Goal: Information Seeking & Learning: Learn about a topic

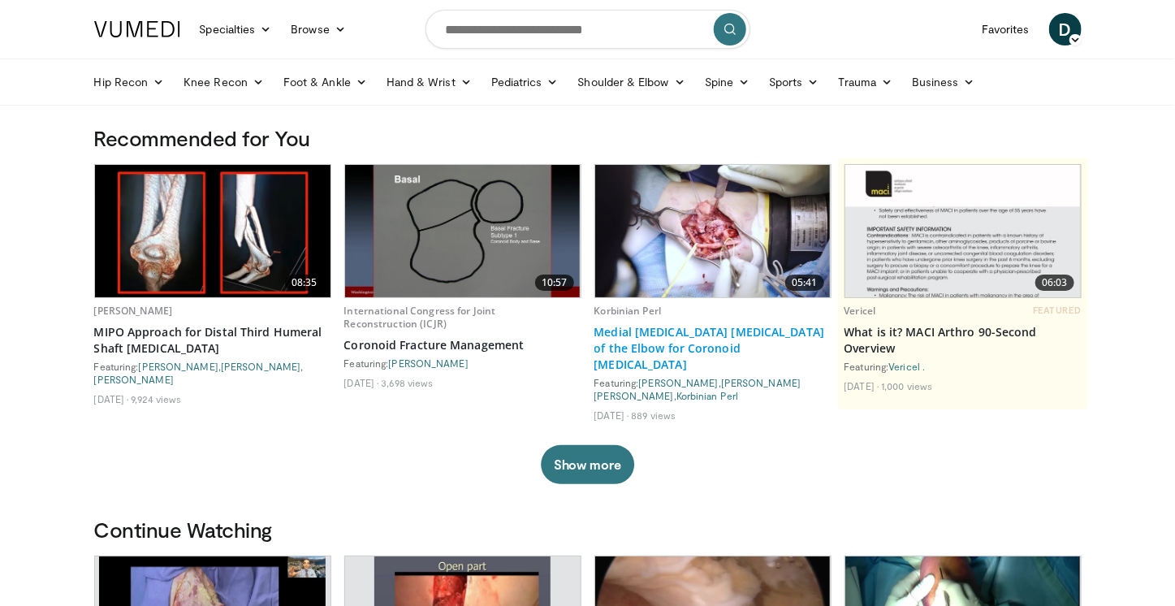
click at [722, 342] on link "Medial [MEDICAL_DATA] [MEDICAL_DATA] of the Elbow for Coronoid [MEDICAL_DATA]" at bounding box center [712, 348] width 237 height 49
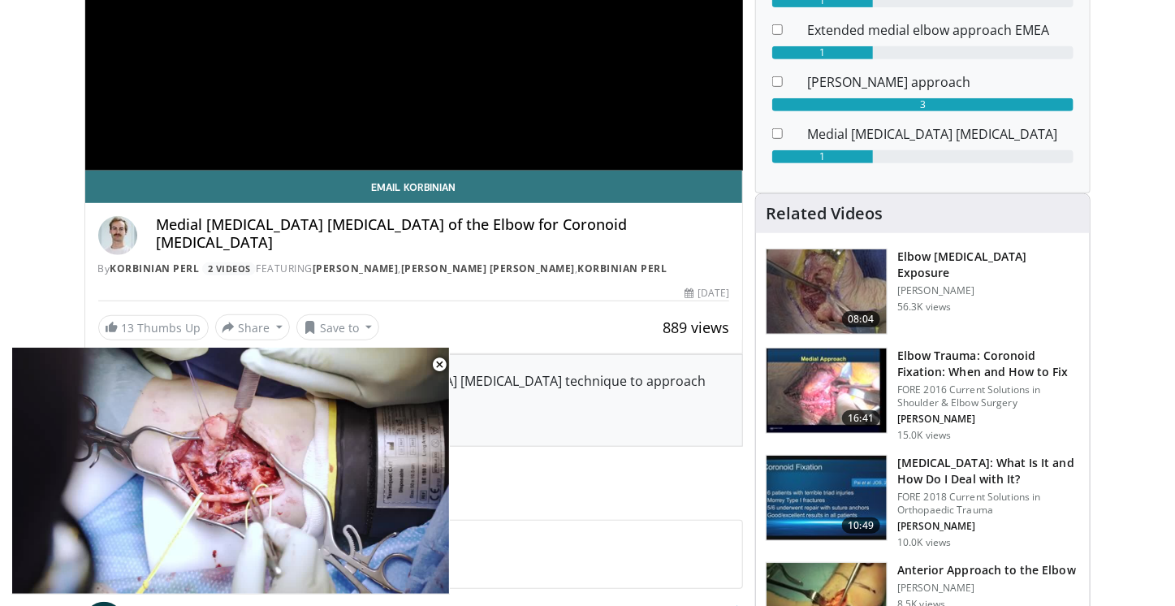
scroll to position [338, 0]
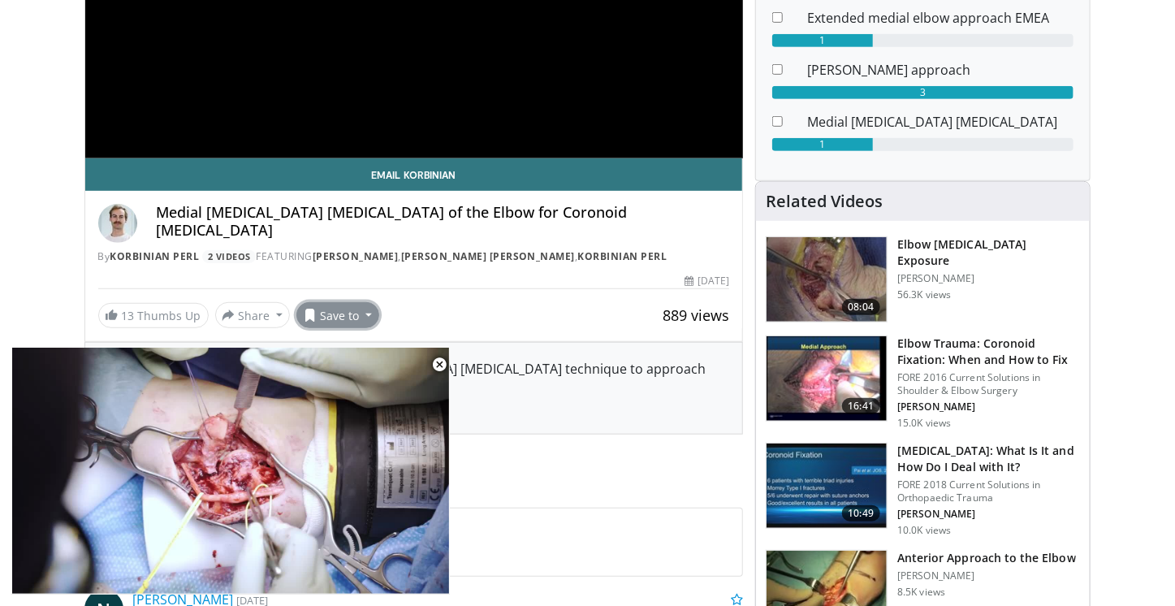
click at [354, 305] on button "Save to" at bounding box center [337, 315] width 83 height 26
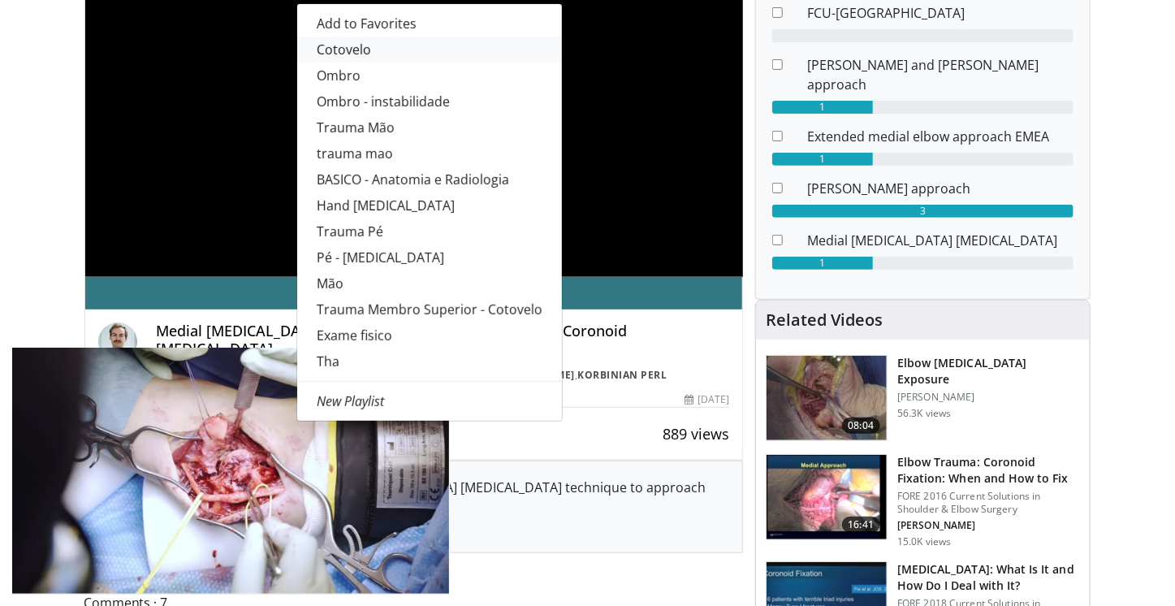
click at [358, 46] on link "Cotovelo" at bounding box center [429, 50] width 265 height 26
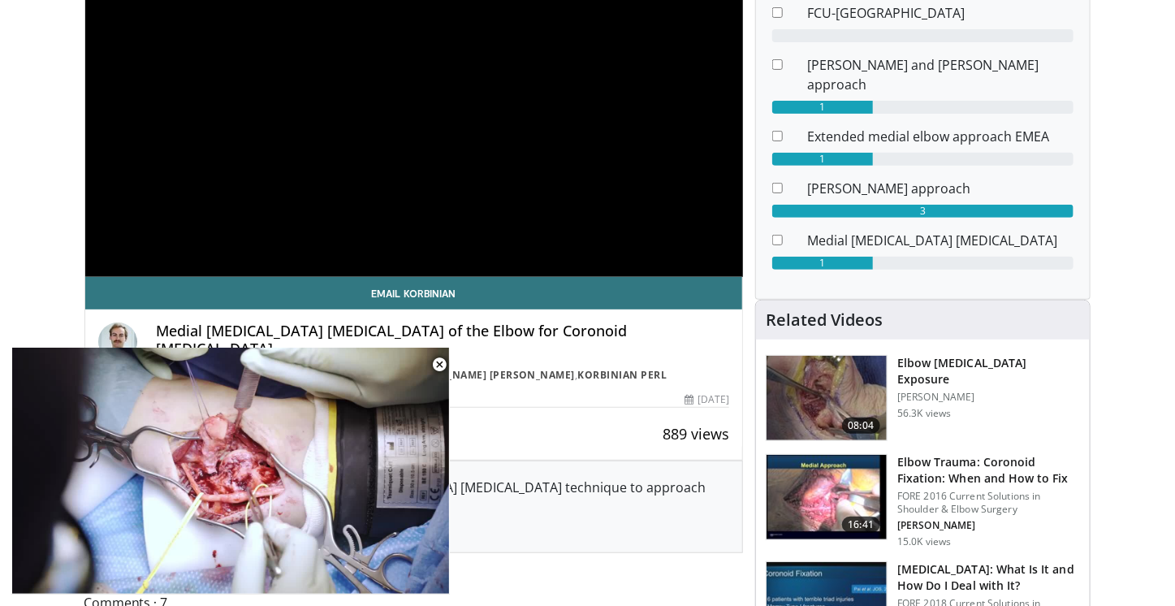
scroll to position [272, 0]
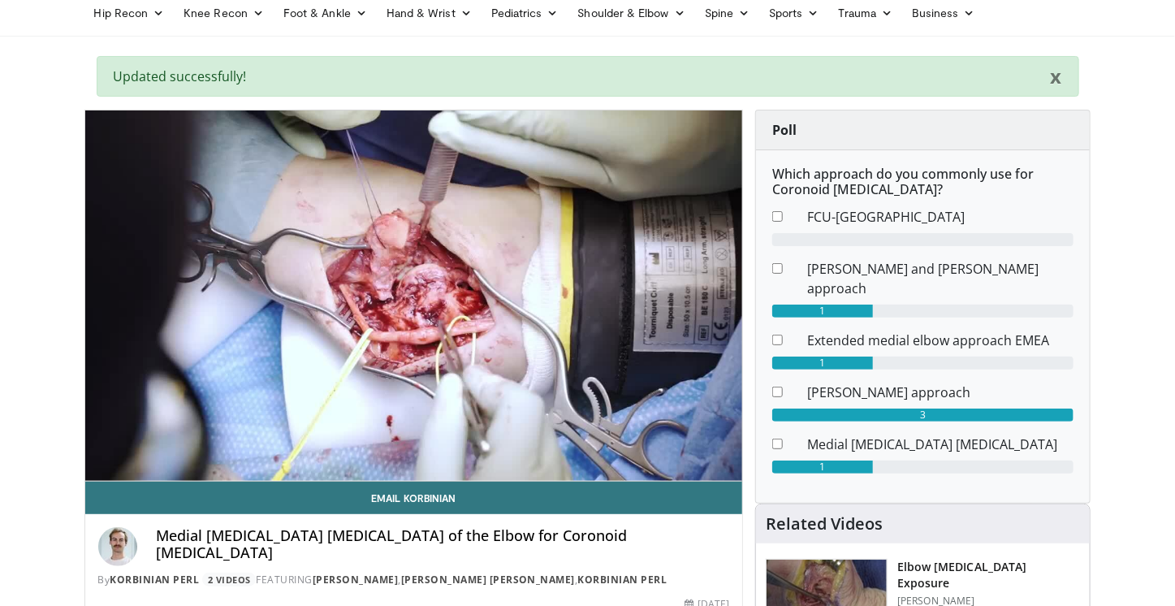
scroll to position [48, 0]
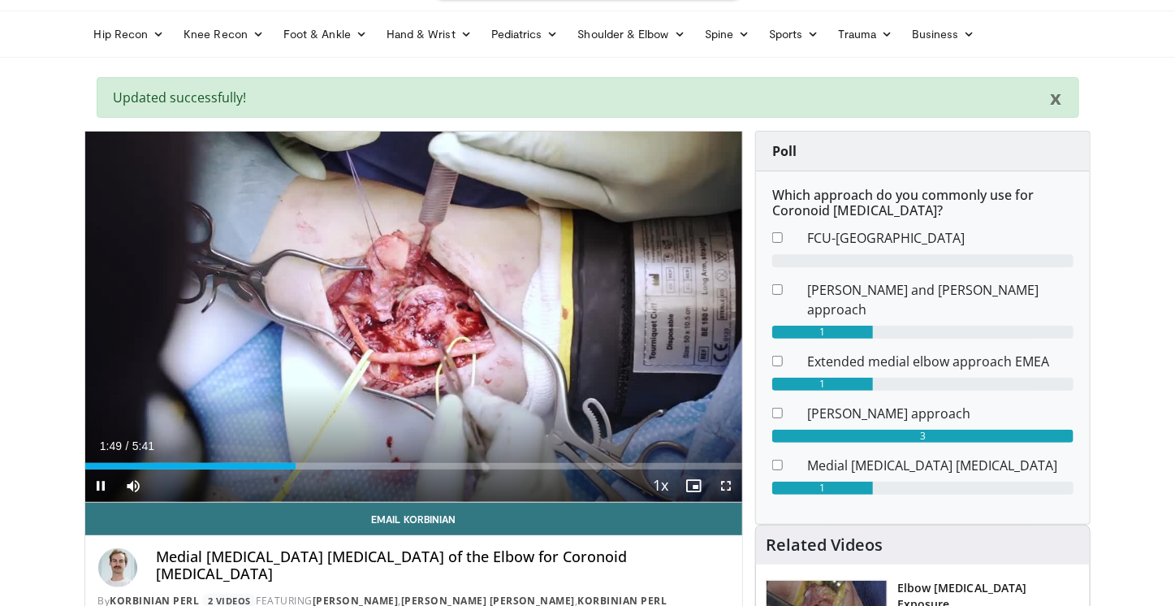
click at [721, 481] on span "Video Player" at bounding box center [726, 485] width 32 height 32
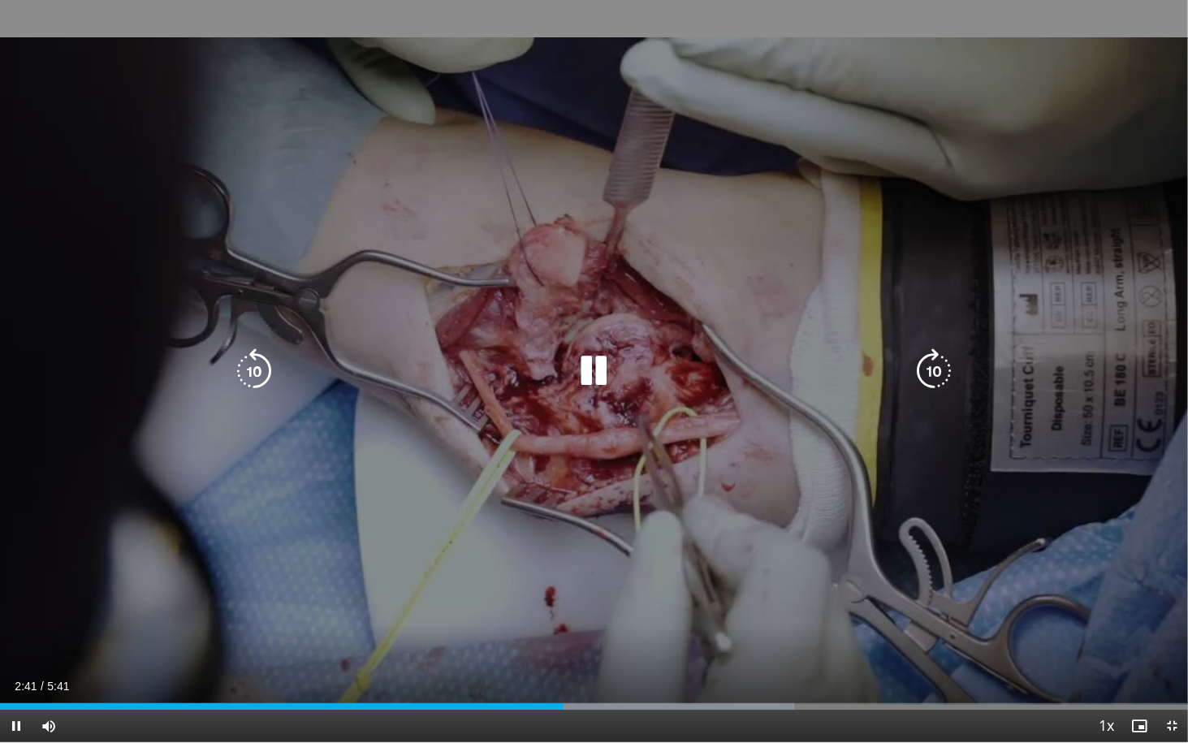
click at [599, 368] on icon "Video Player" at bounding box center [593, 370] width 45 height 45
click at [590, 381] on icon "Video Player" at bounding box center [593, 370] width 45 height 45
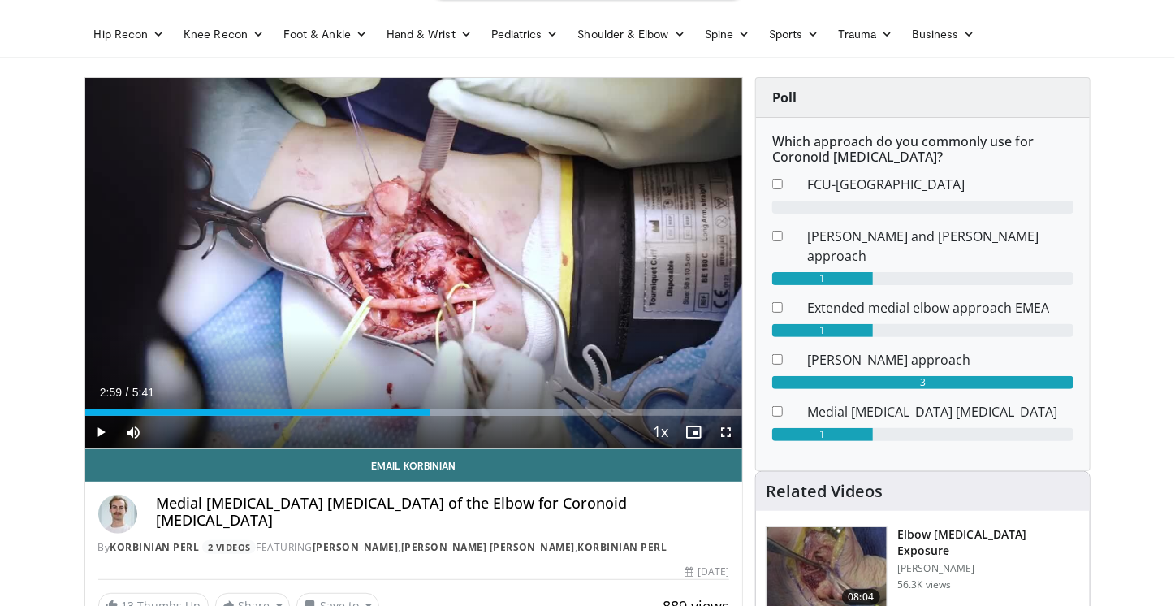
click at [566, 427] on div "Current Time 2:59 / Duration 5:41 Play Skip Backward Skip Forward Mute Loaded :…" at bounding box center [414, 432] width 658 height 32
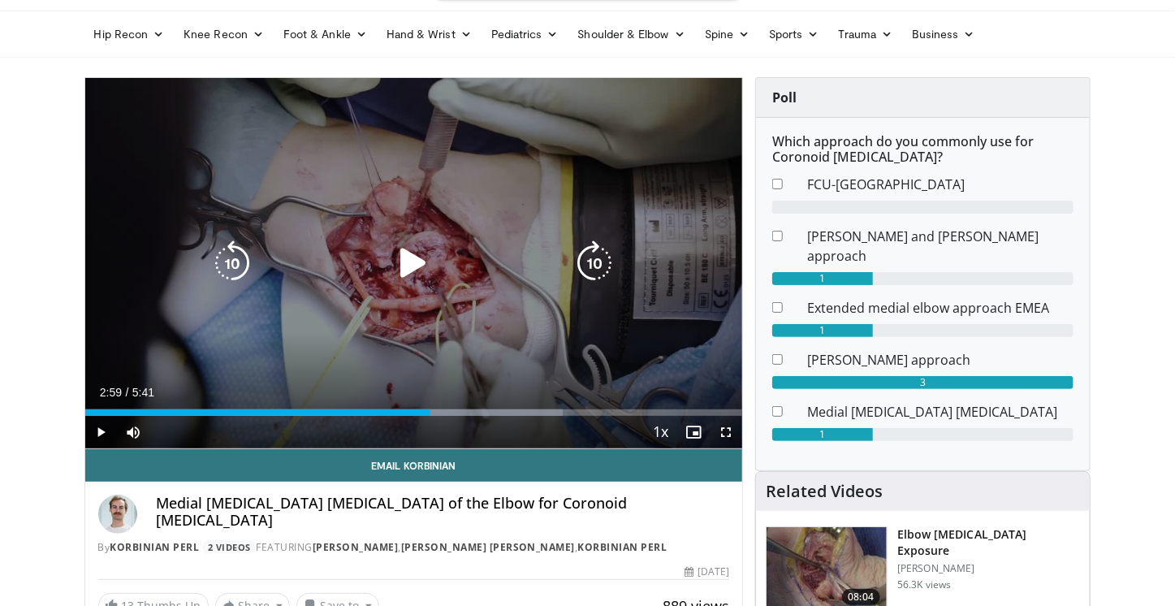
click at [498, 352] on div "10 seconds Tap to unmute" at bounding box center [414, 263] width 658 height 370
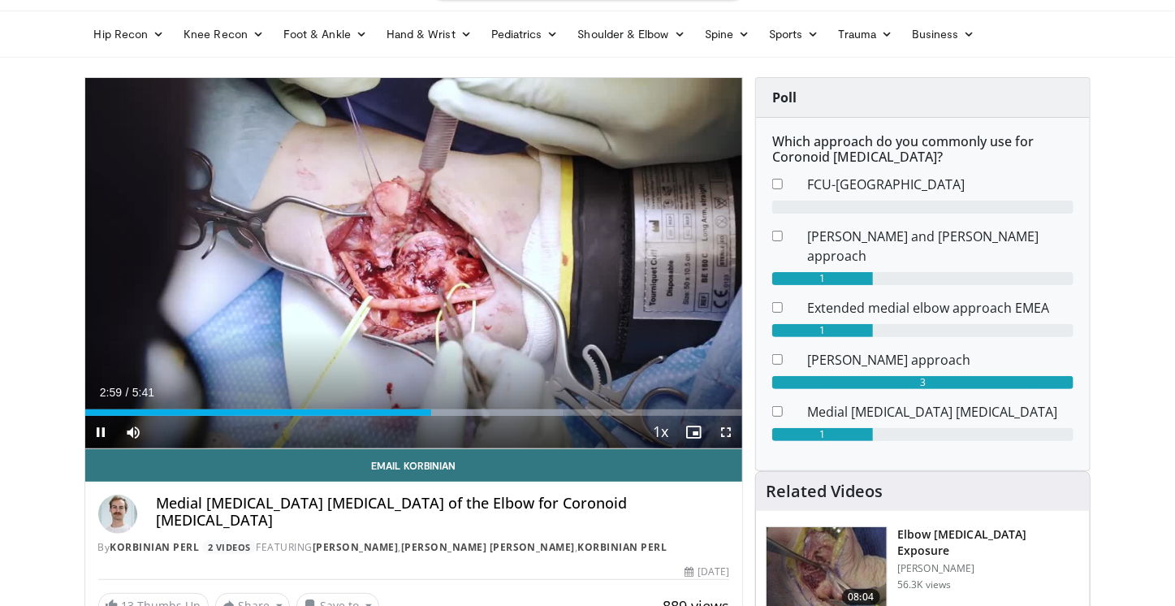
click at [728, 434] on span "Video Player" at bounding box center [726, 432] width 32 height 32
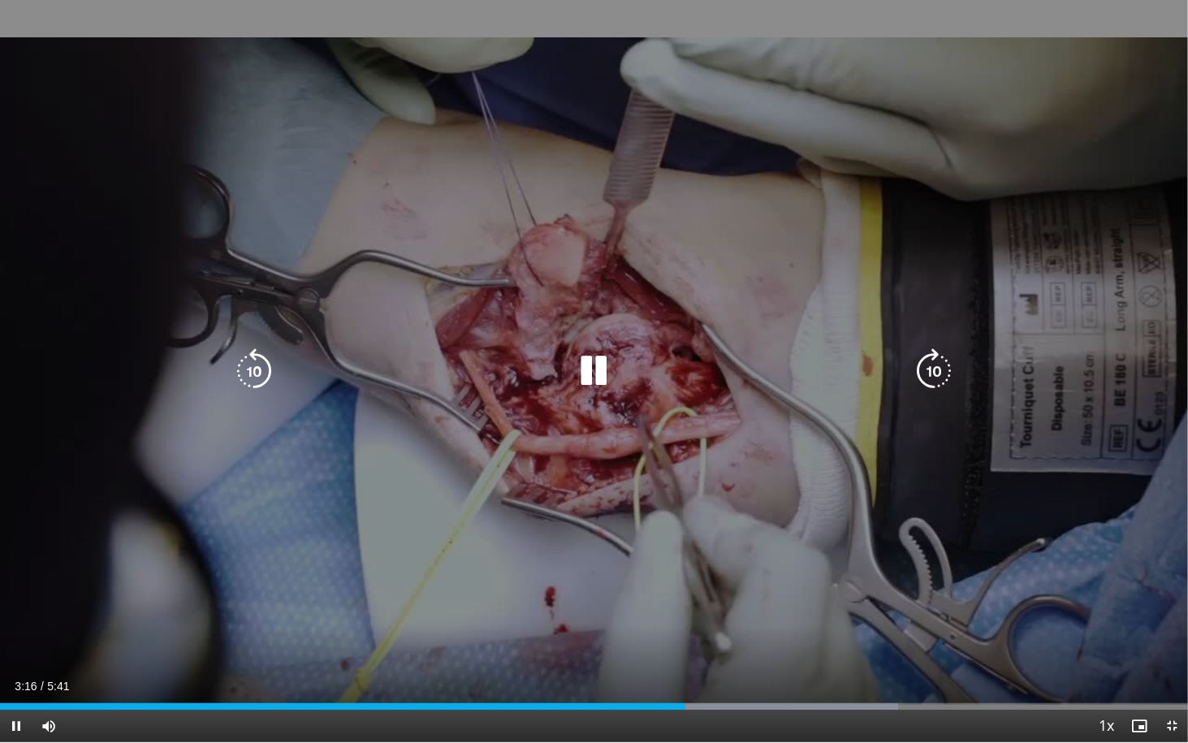
click at [607, 372] on icon "Video Player" at bounding box center [593, 370] width 45 height 45
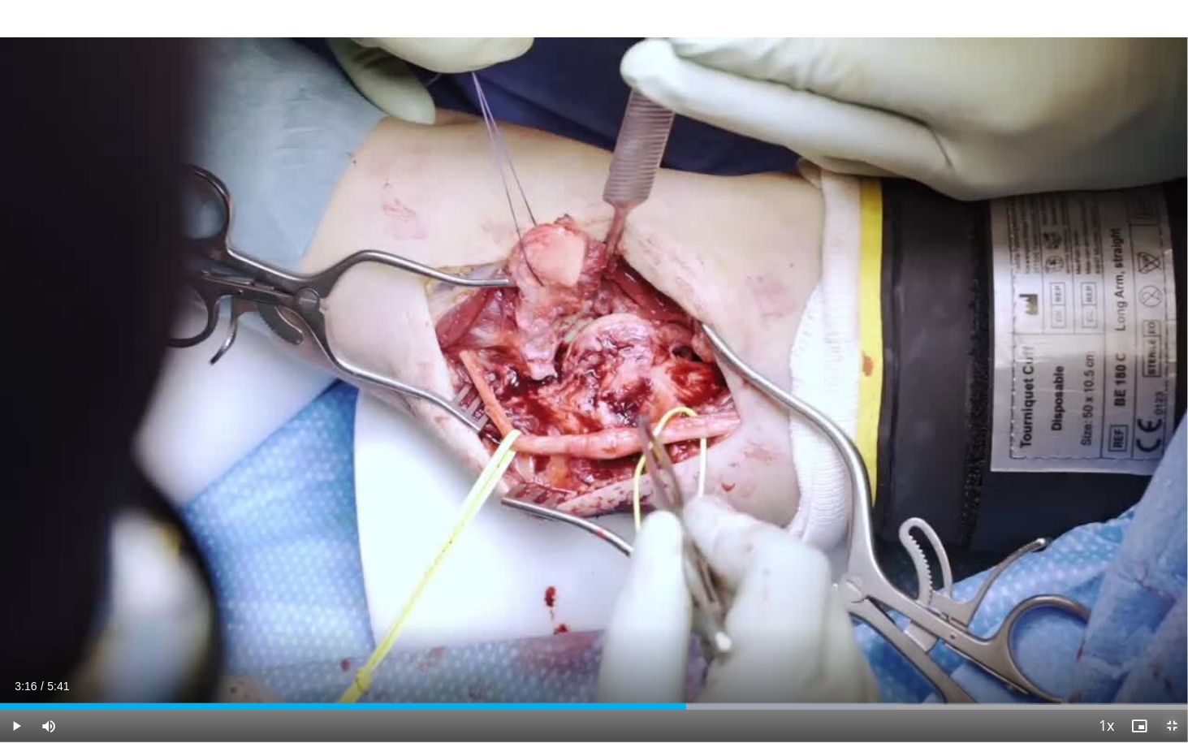
click at [1182, 605] on span "Video Player" at bounding box center [1172, 726] width 32 height 32
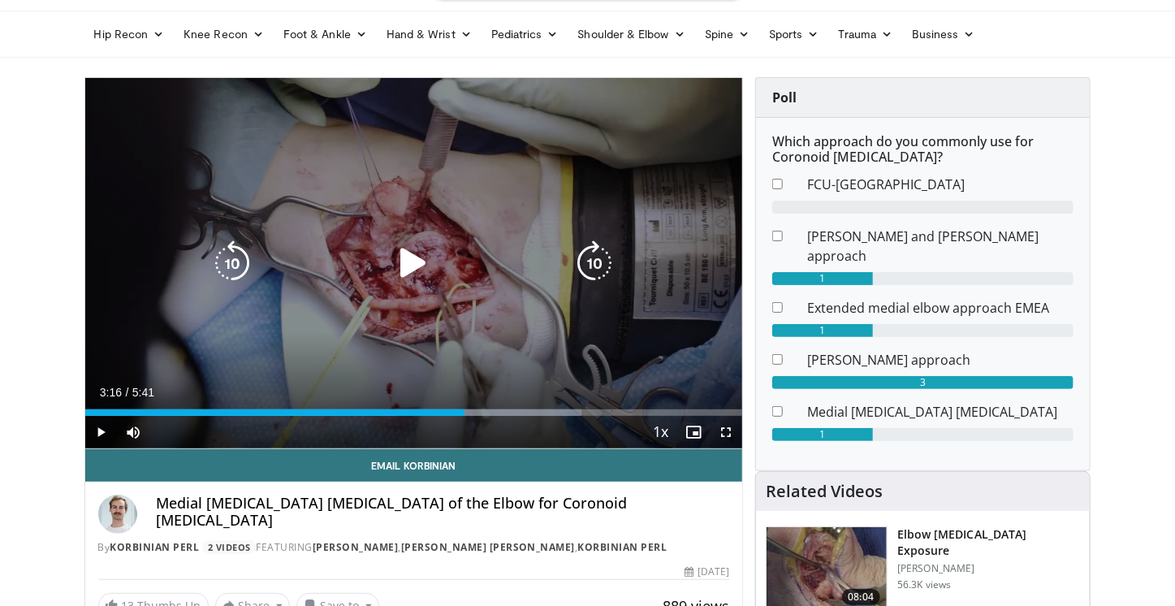
click at [565, 292] on div "10 seconds Tap to unmute" at bounding box center [414, 263] width 658 height 370
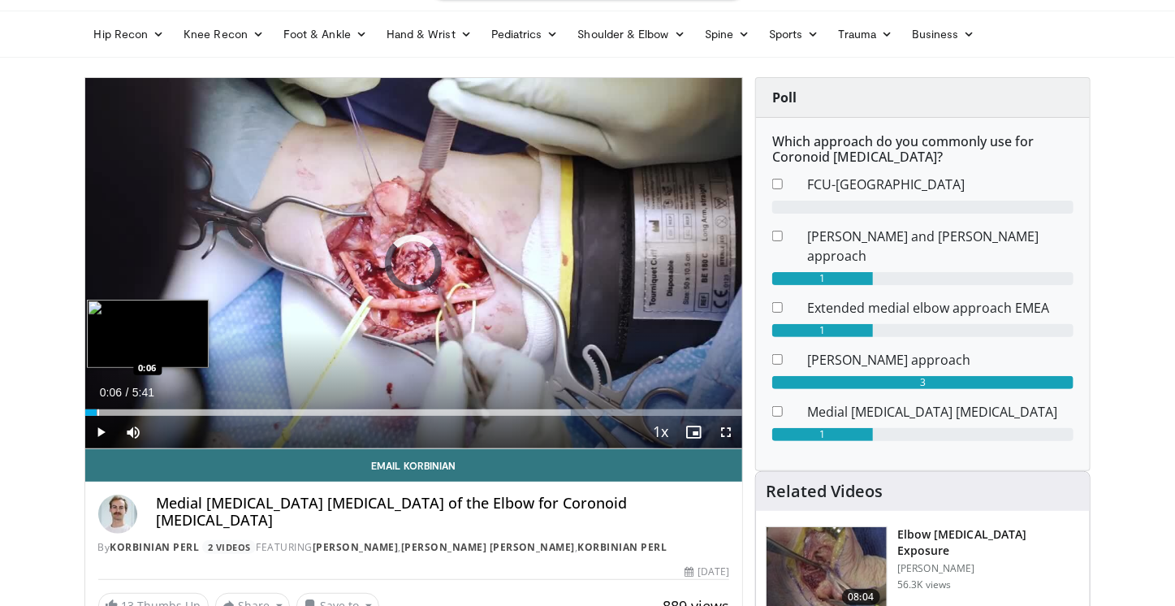
click at [97, 411] on div "Progress Bar" at bounding box center [98, 412] width 2 height 6
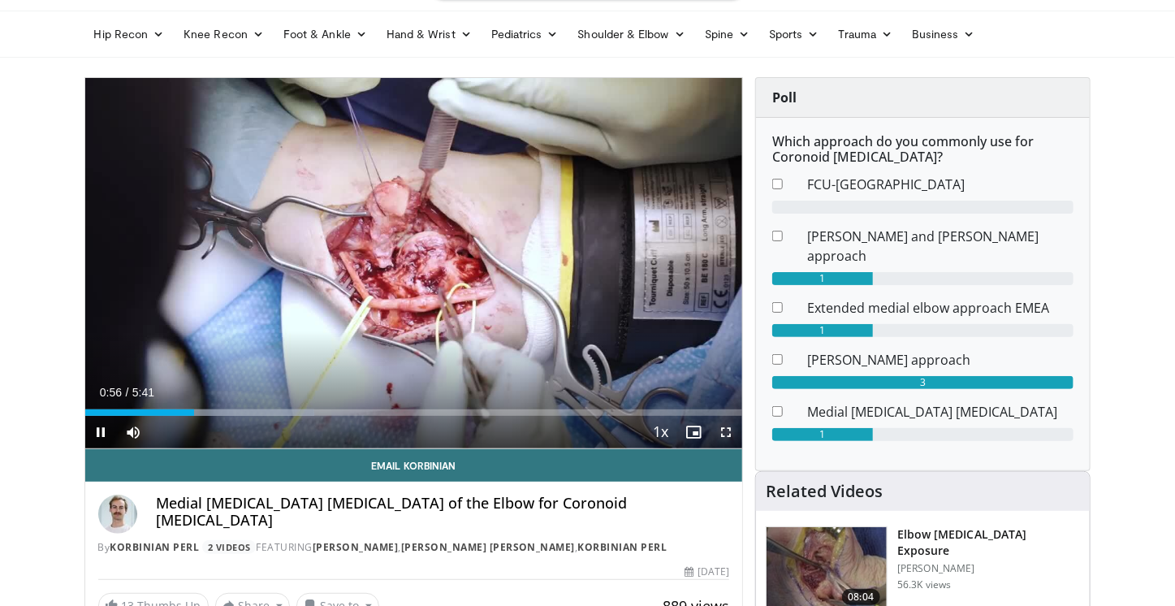
click at [726, 430] on span "Video Player" at bounding box center [726, 432] width 32 height 32
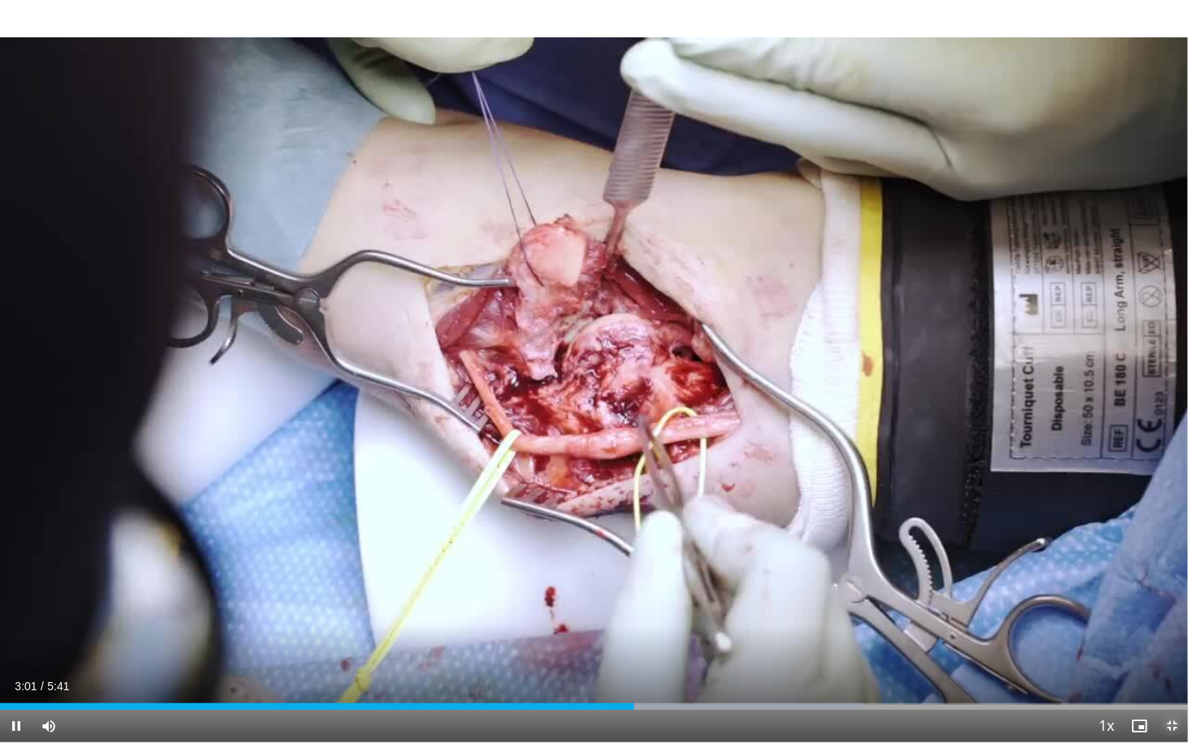
click at [1164, 605] on span "Video Player" at bounding box center [1172, 726] width 32 height 32
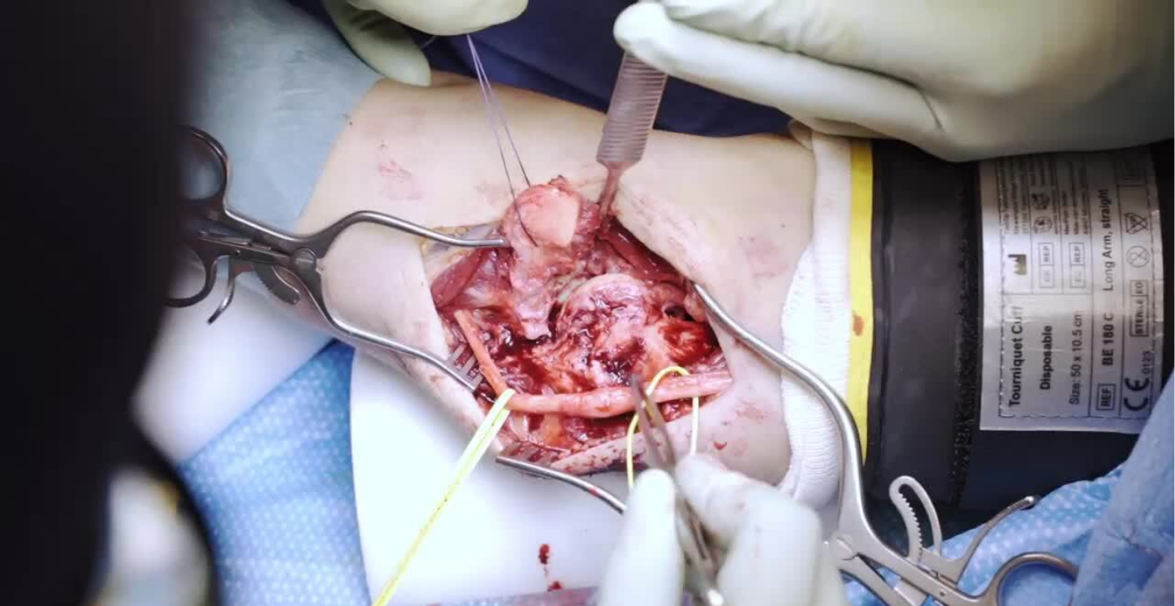
scroll to position [0, 0]
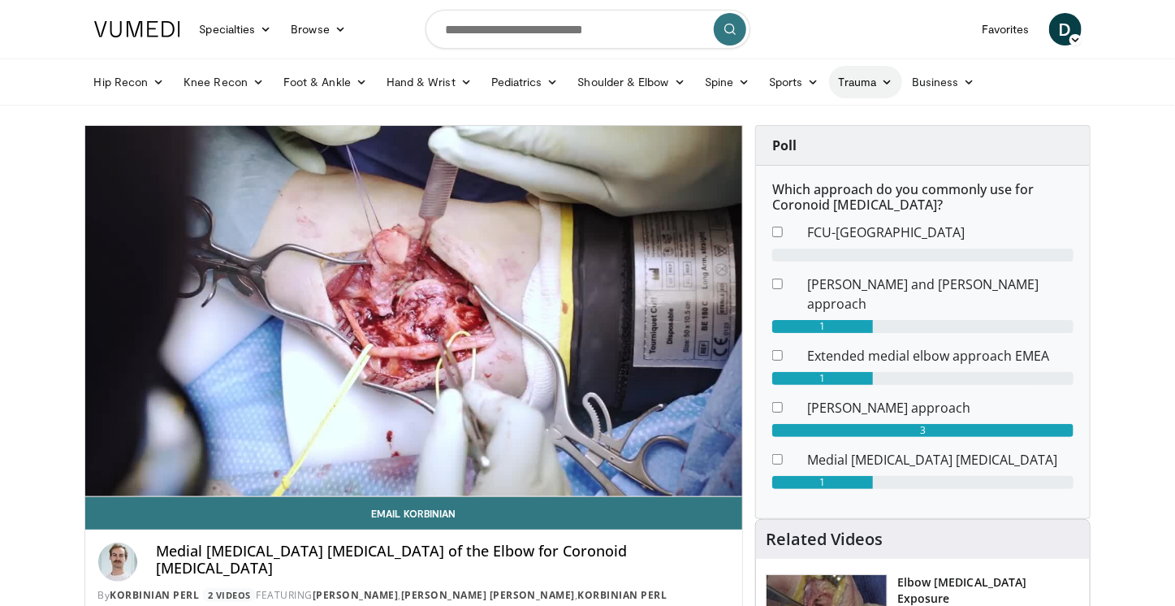
click at [882, 87] on icon at bounding box center [886, 81] width 11 height 11
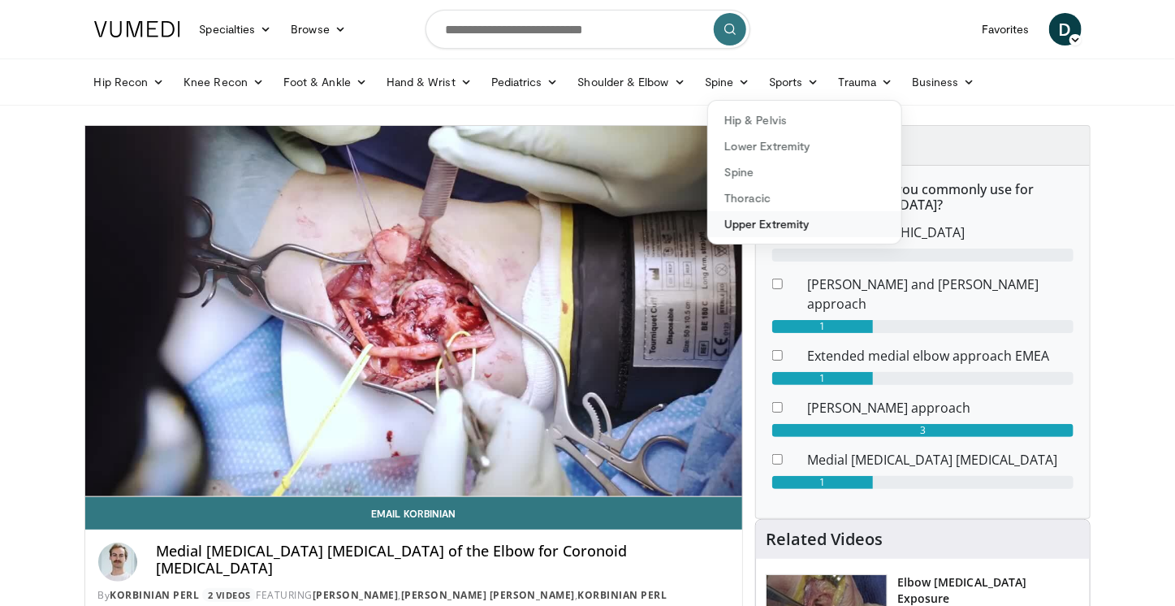
click at [771, 227] on link "Upper Extremity" at bounding box center [804, 224] width 193 height 26
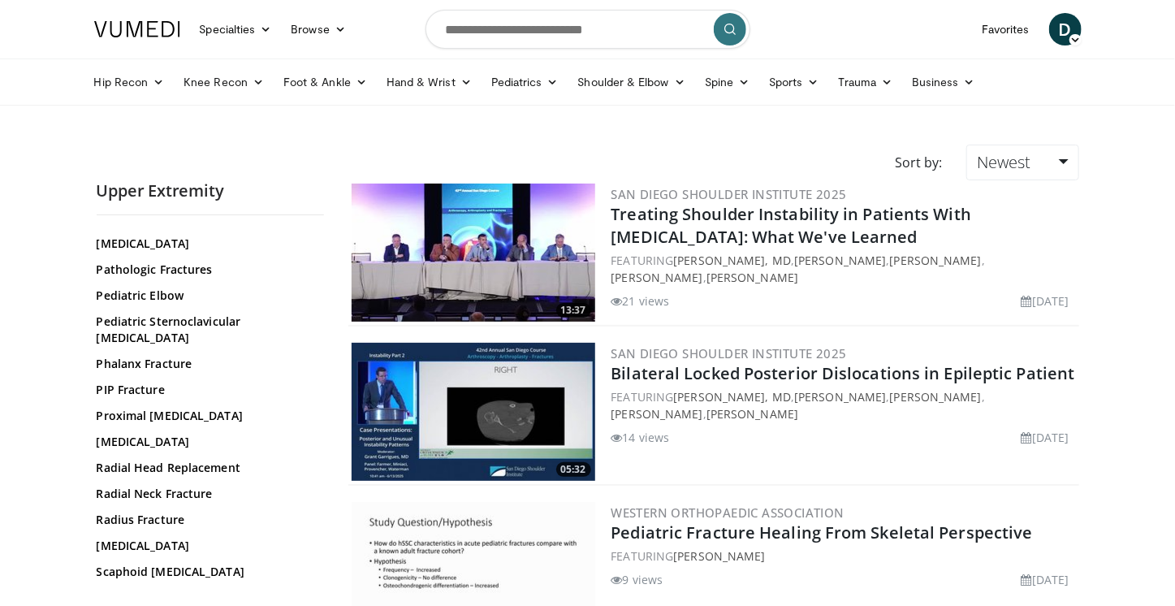
scroll to position [601, 0]
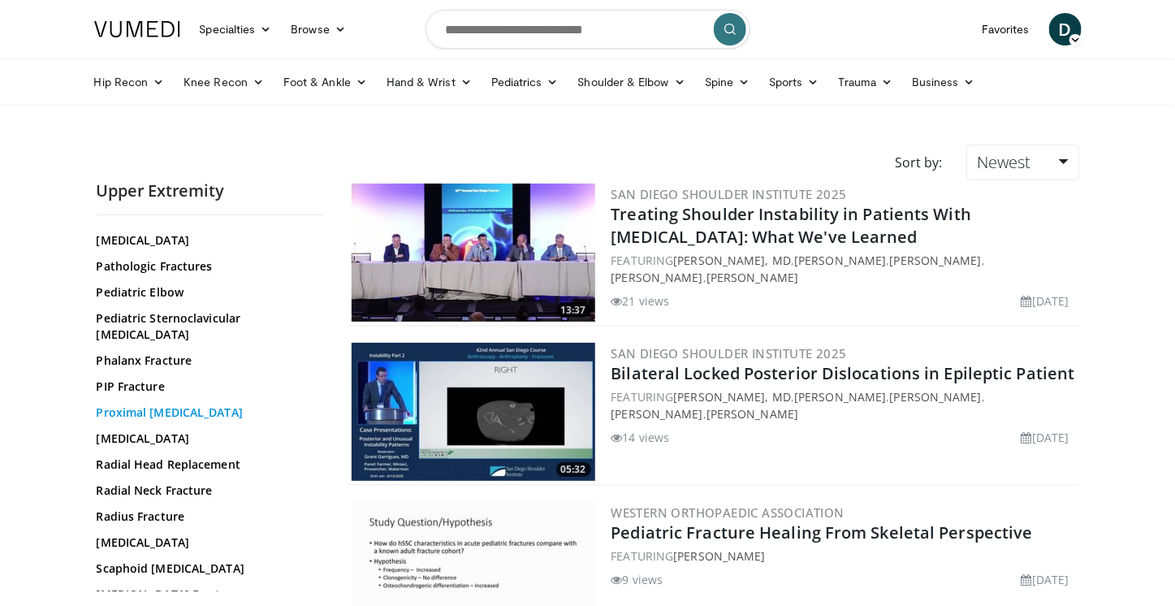
click at [173, 404] on link "Proximal Humerus" at bounding box center [206, 412] width 219 height 16
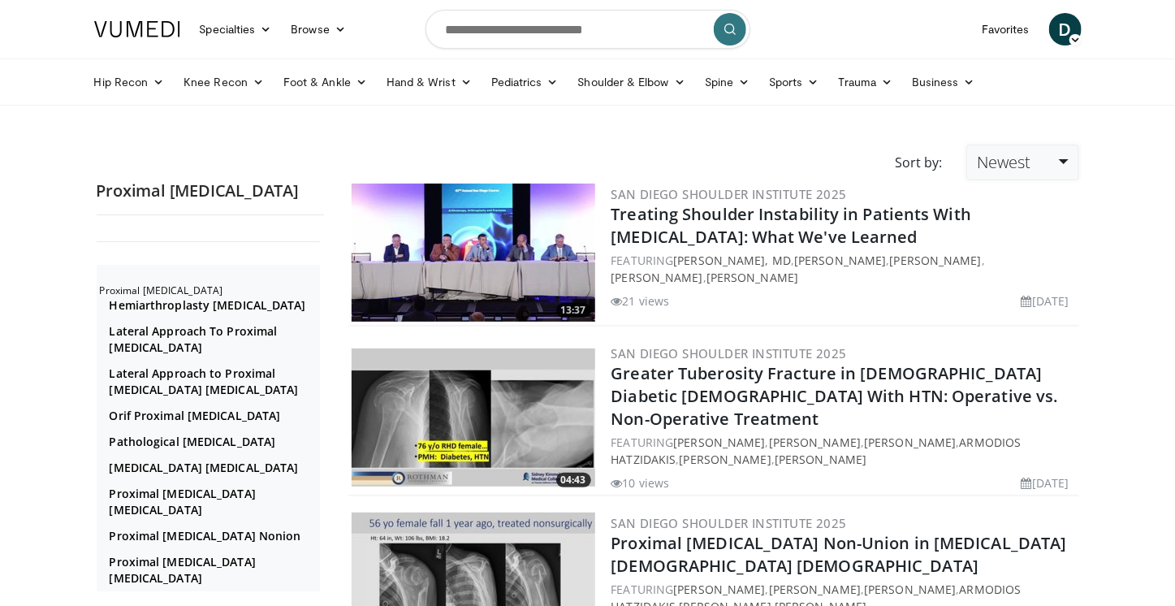
click at [1065, 157] on link "Newest" at bounding box center [1022, 163] width 112 height 36
click at [1021, 281] on link "Views" at bounding box center [1031, 279] width 128 height 26
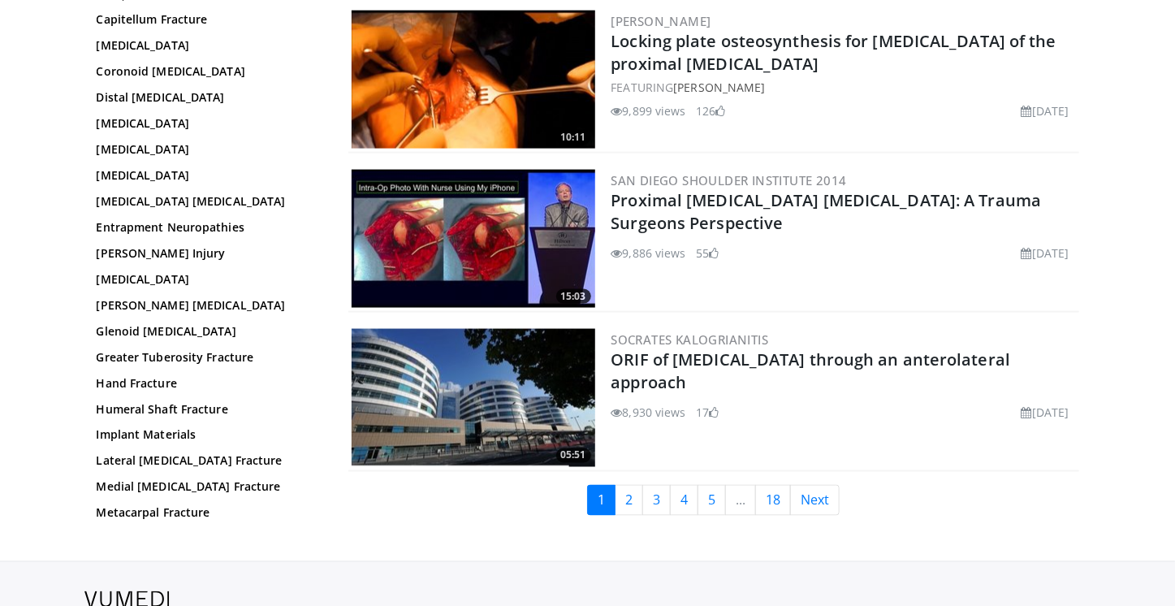
scroll to position [3678, 0]
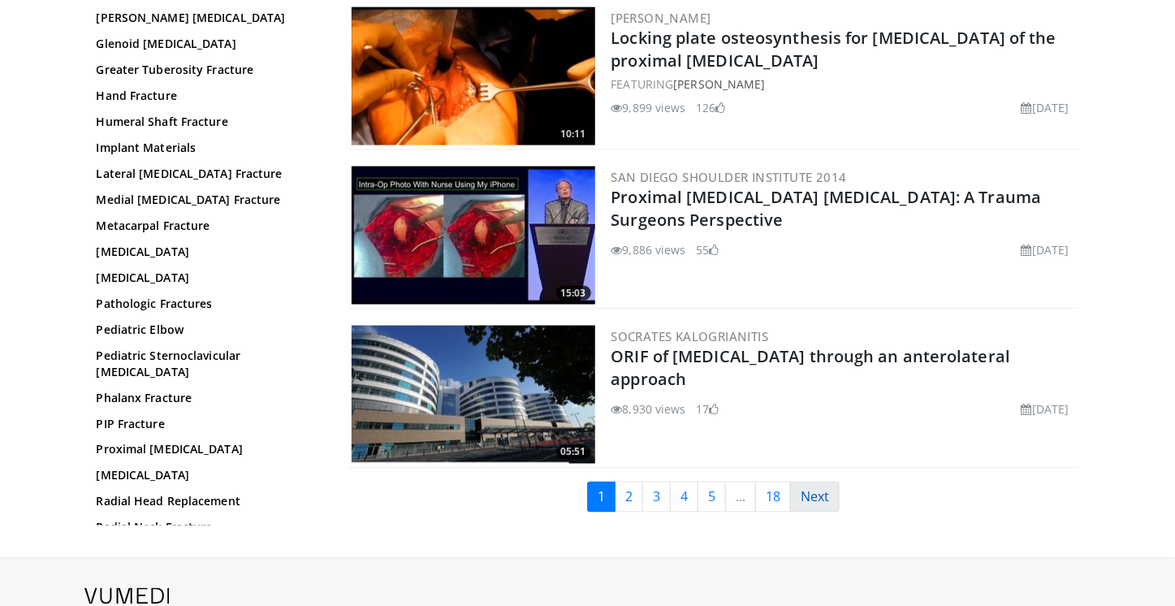
click at [797, 485] on link "Next" at bounding box center [815, 497] width 50 height 31
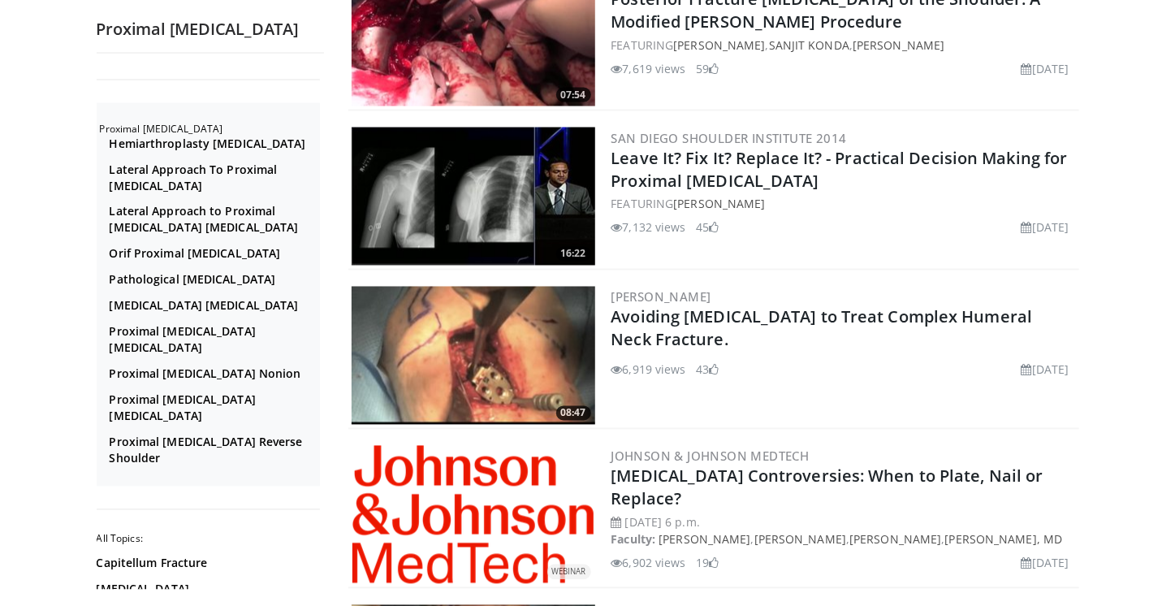
scroll to position [1171, 0]
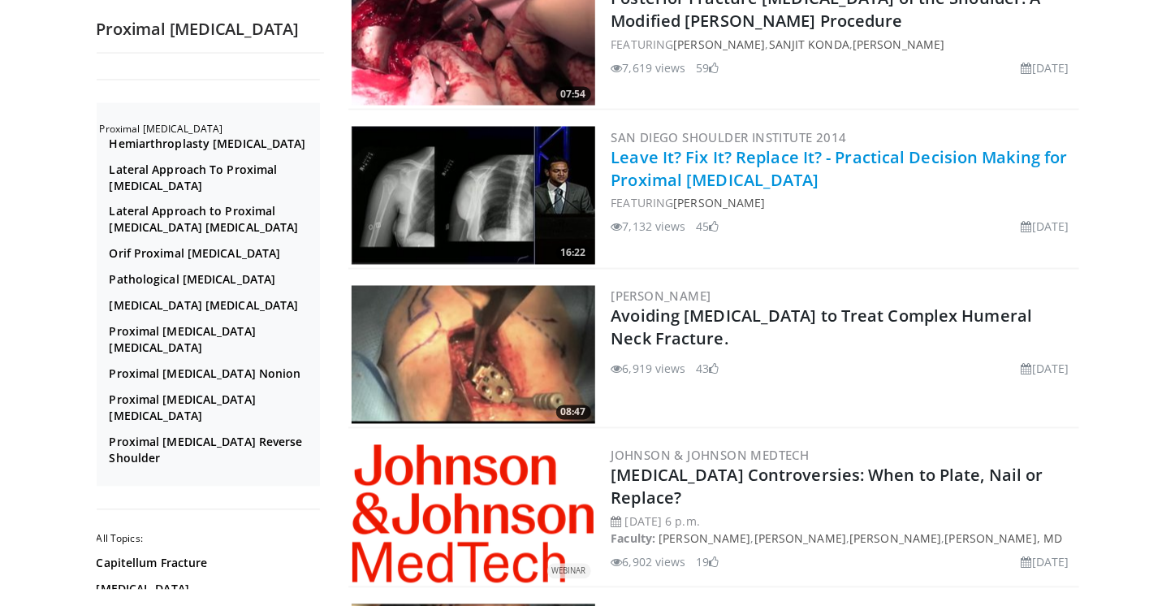
click at [776, 153] on link "Leave It? Fix It? Replace It? - Practical Decision Making for Proximal [MEDICAL…" at bounding box center [840, 168] width 456 height 45
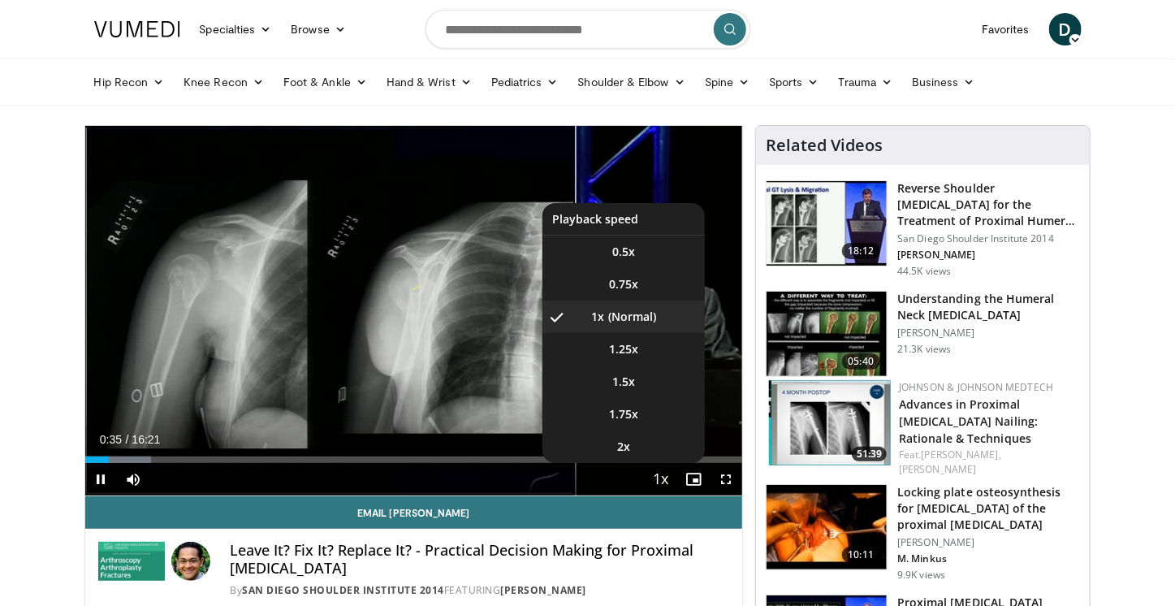
click at [658, 486] on span "Video Player" at bounding box center [661, 480] width 23 height 32
click at [628, 378] on span "1.5x" at bounding box center [623, 382] width 23 height 16
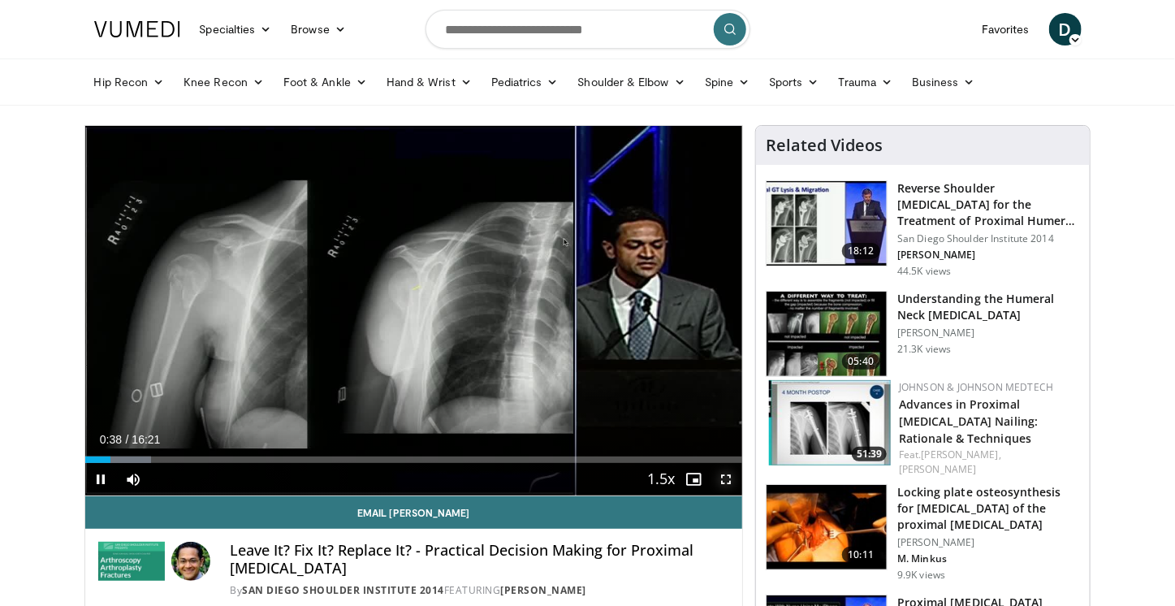
click at [723, 481] on span "Video Player" at bounding box center [726, 479] width 32 height 32
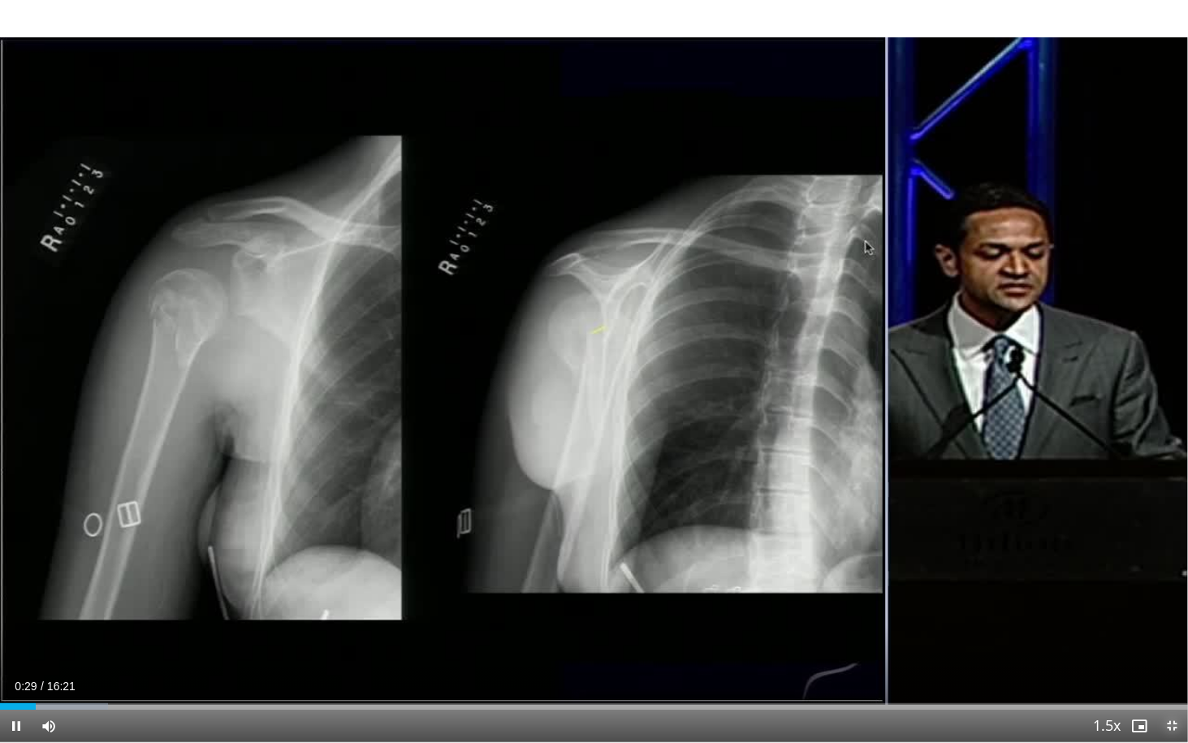
click at [1173, 605] on span "Video Player" at bounding box center [1172, 726] width 32 height 32
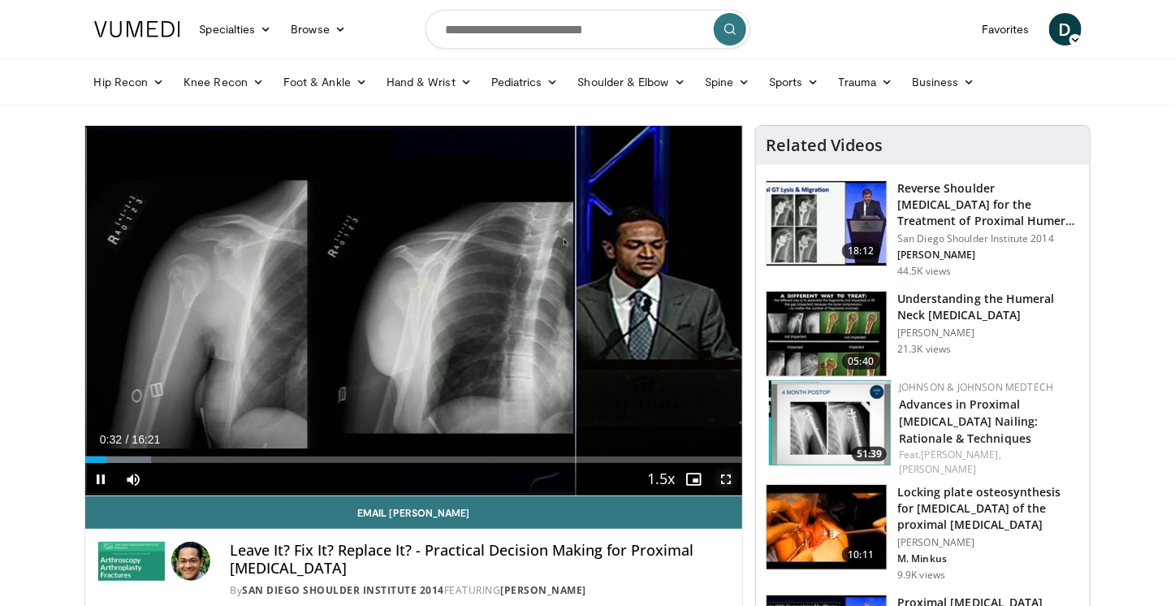
click at [729, 482] on span "Video Player" at bounding box center [726, 479] width 32 height 32
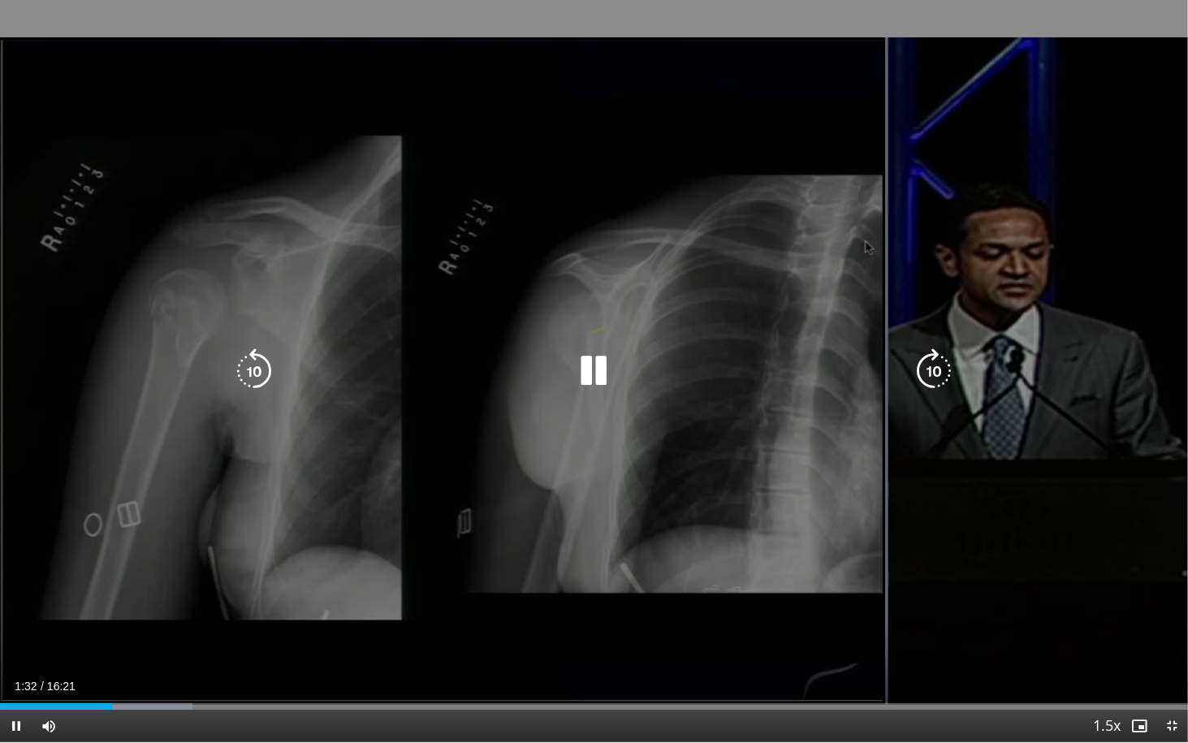
click at [1049, 590] on div "40 seconds Tap to unmute" at bounding box center [594, 371] width 1188 height 742
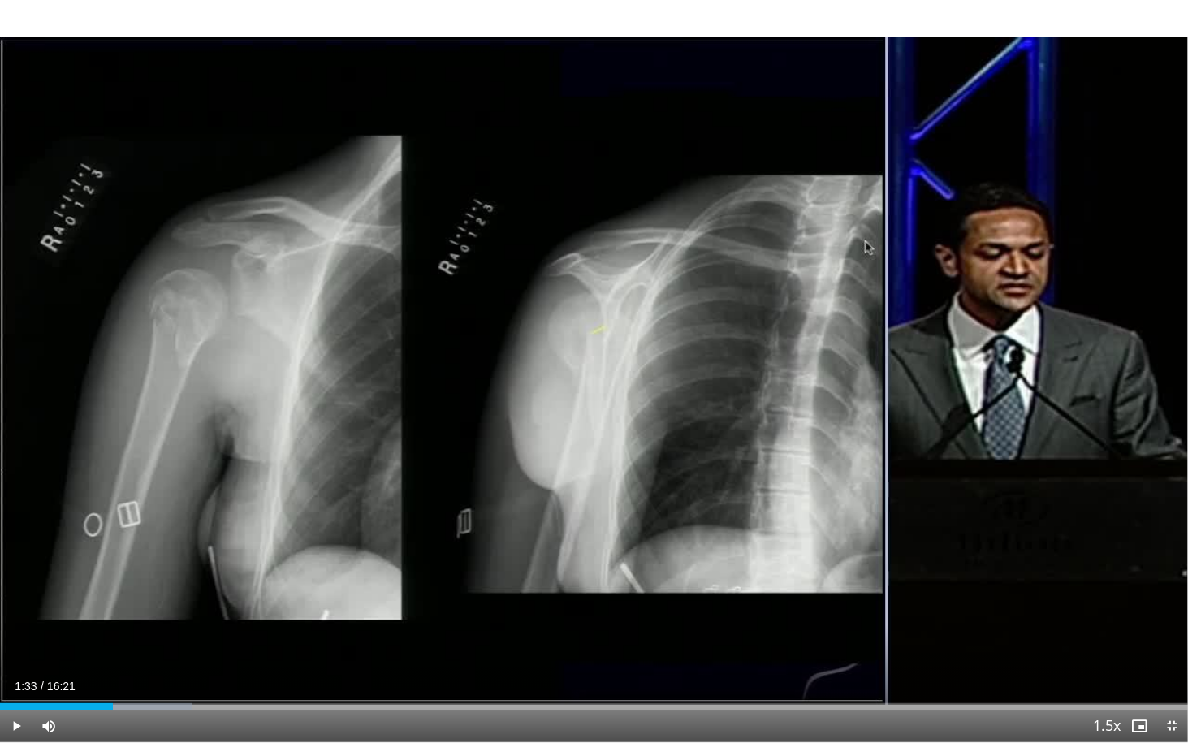
click at [1049, 590] on div "40 seconds Tap to unmute" at bounding box center [594, 371] width 1188 height 742
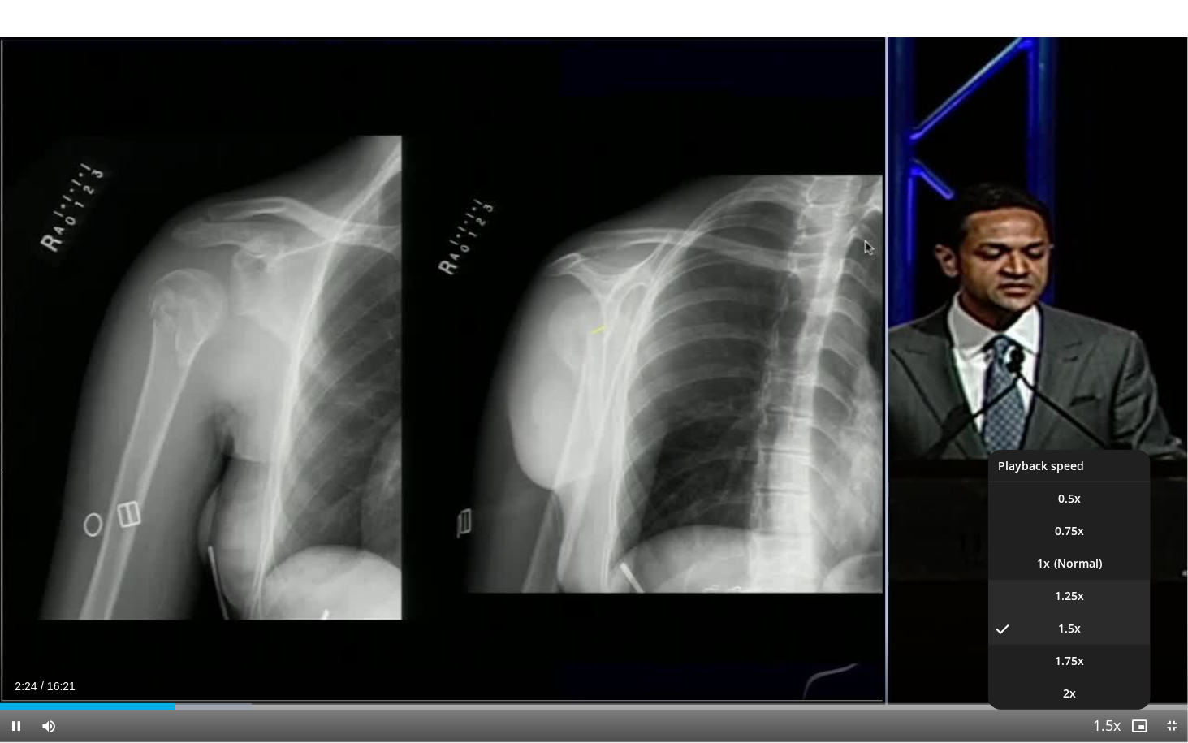
click at [1079, 596] on span "1.25x" at bounding box center [1069, 596] width 29 height 16
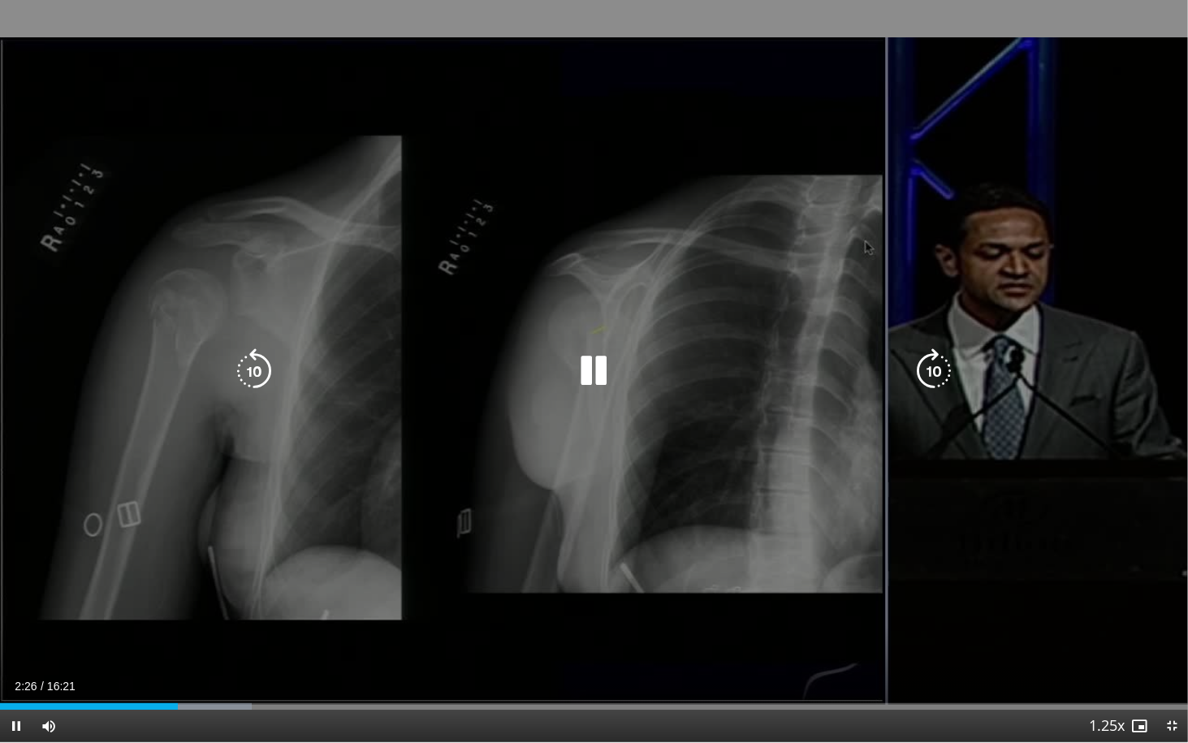
click at [1082, 322] on div "40 seconds Tap to unmute" at bounding box center [594, 371] width 1188 height 742
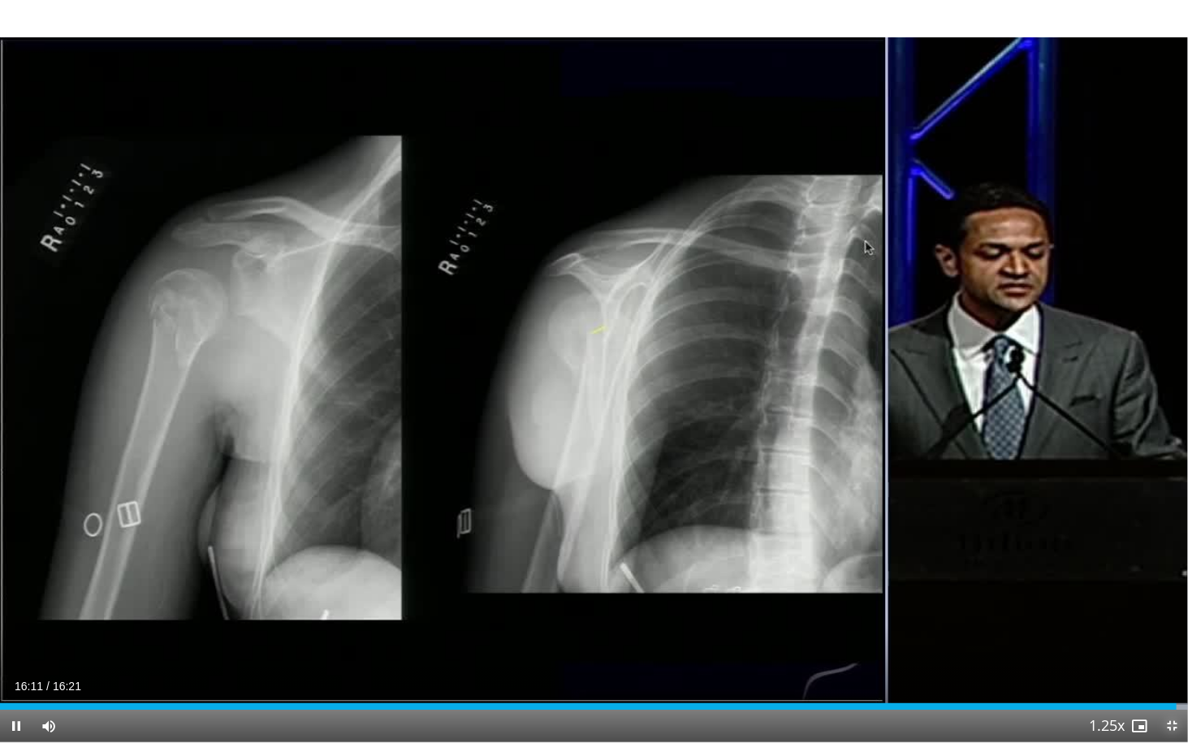
click at [1169, 605] on span "Video Player" at bounding box center [1172, 726] width 32 height 32
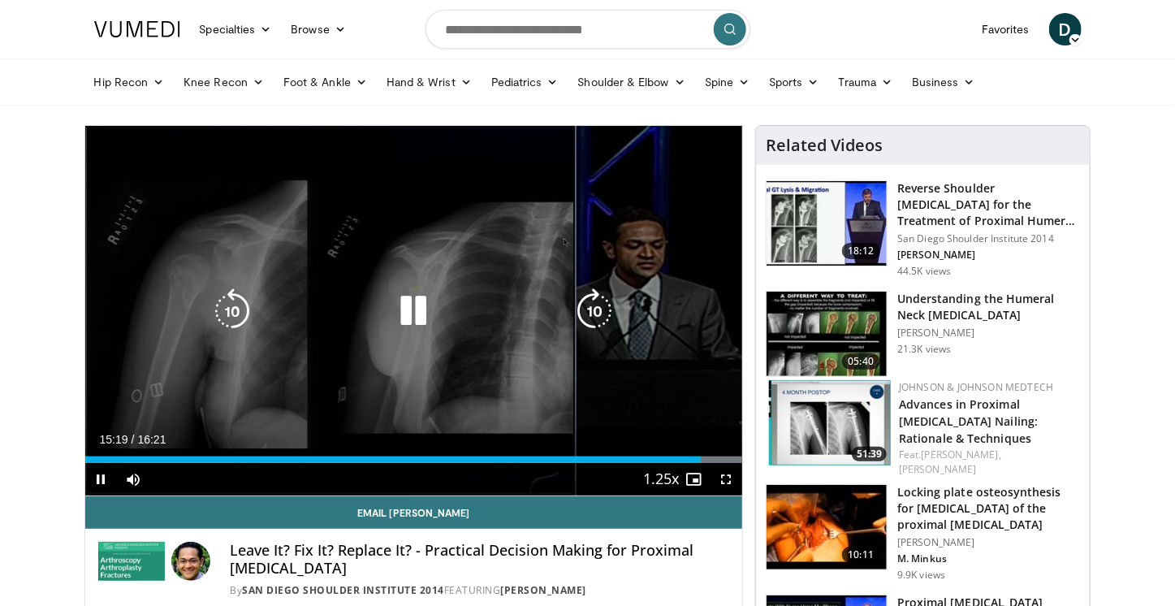
click at [413, 296] on icon "Video Player" at bounding box center [413, 310] width 45 height 45
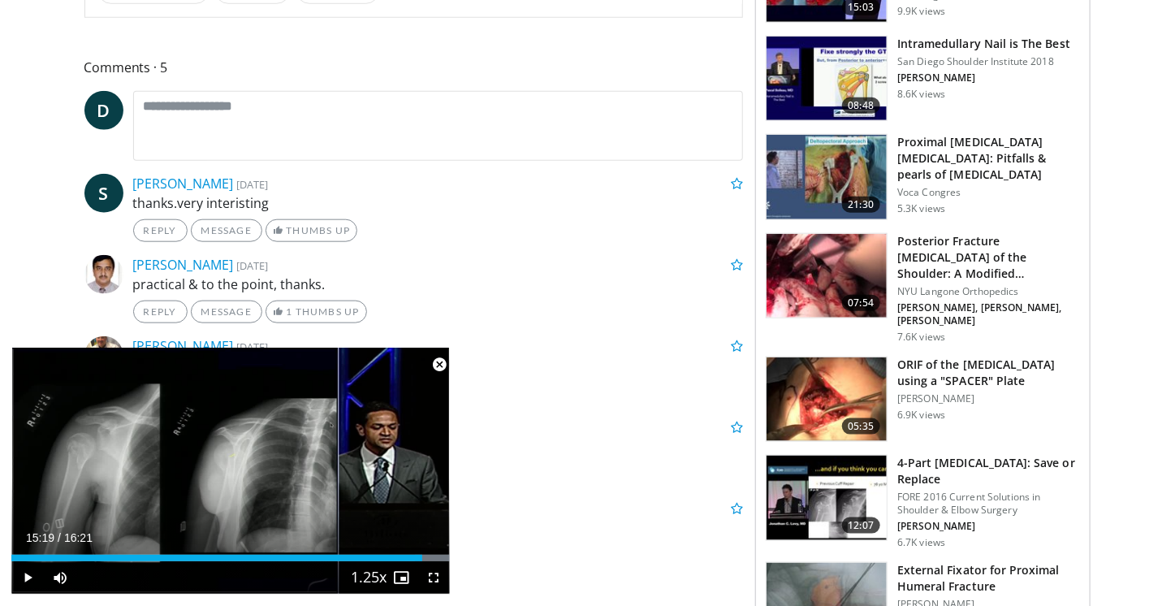
scroll to position [659, 0]
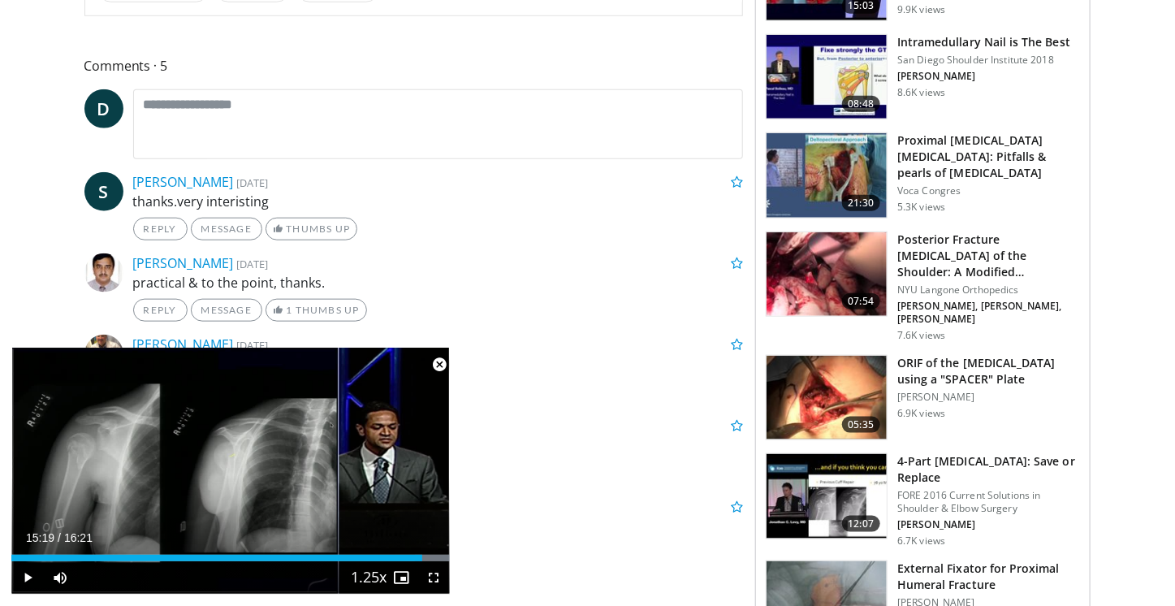
click at [437, 363] on span "Video Player" at bounding box center [439, 364] width 32 height 32
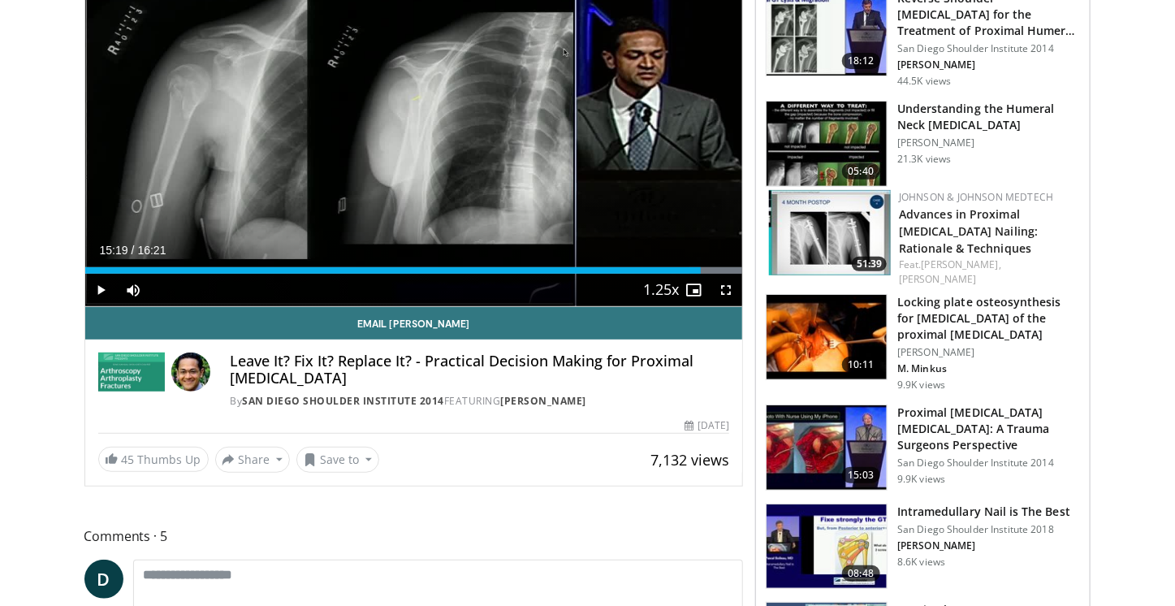
scroll to position [203, 0]
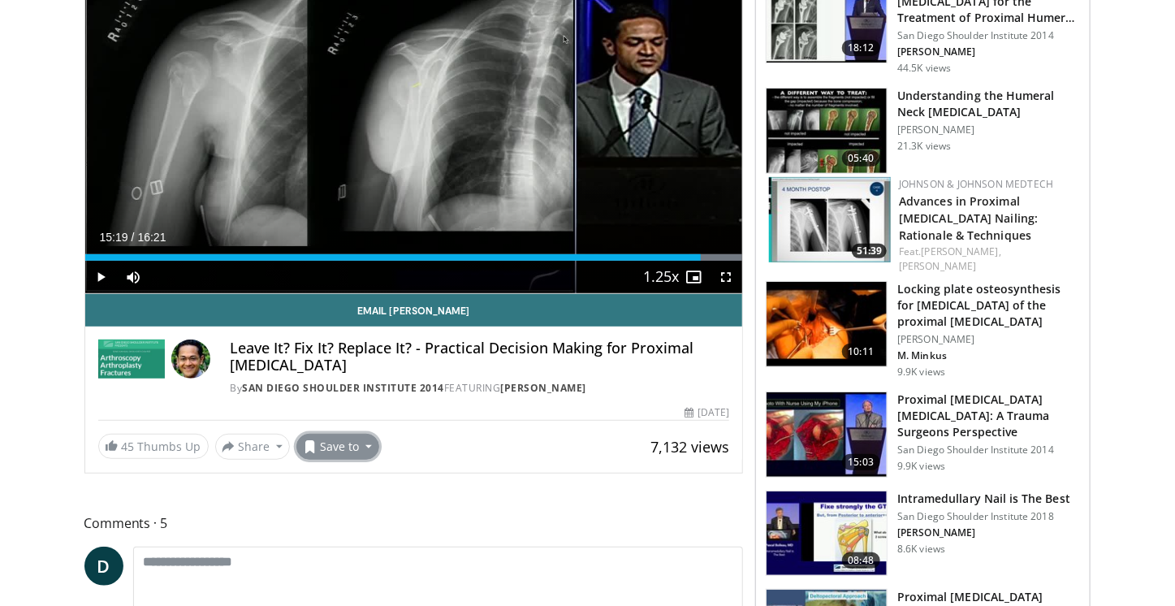
click at [361, 448] on button "Save to" at bounding box center [337, 447] width 83 height 26
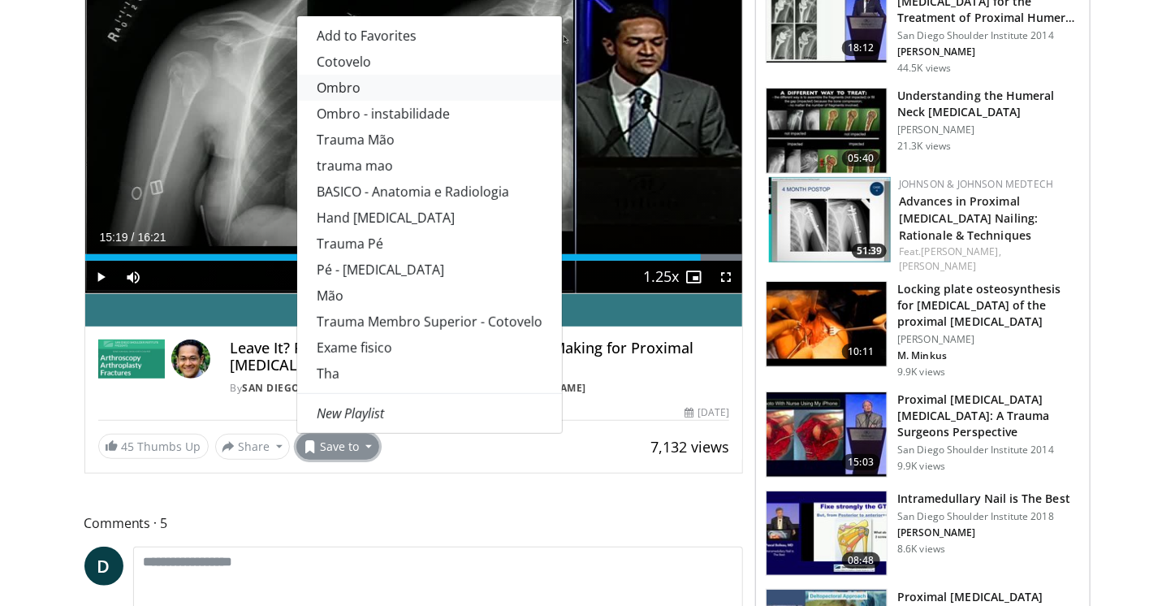
click at [358, 89] on link "Ombro" at bounding box center [429, 88] width 265 height 26
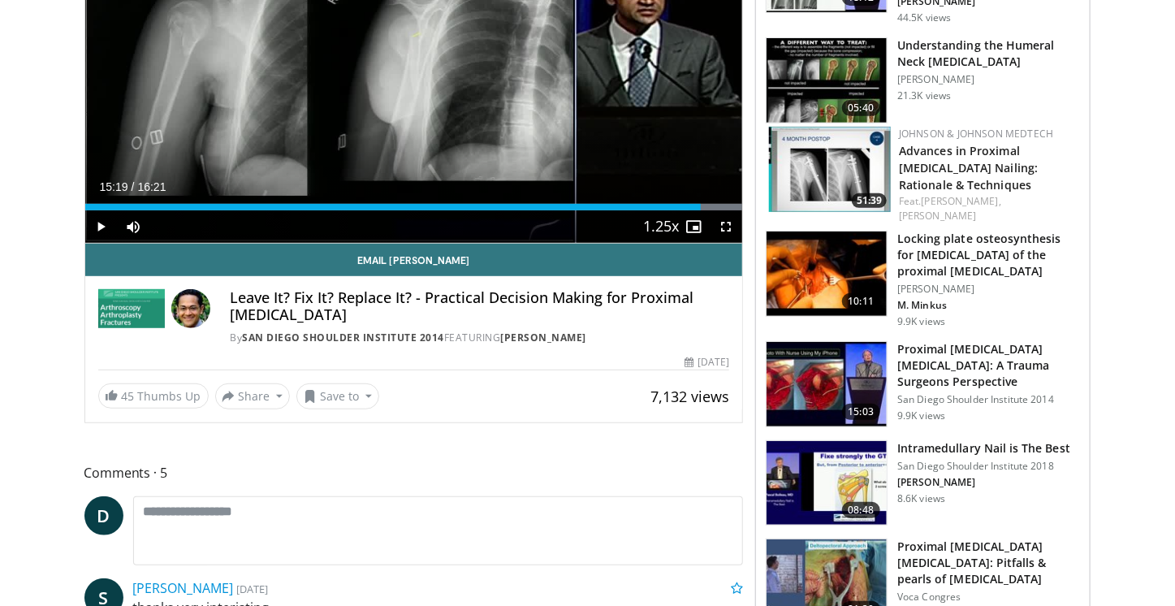
scroll to position [0, 0]
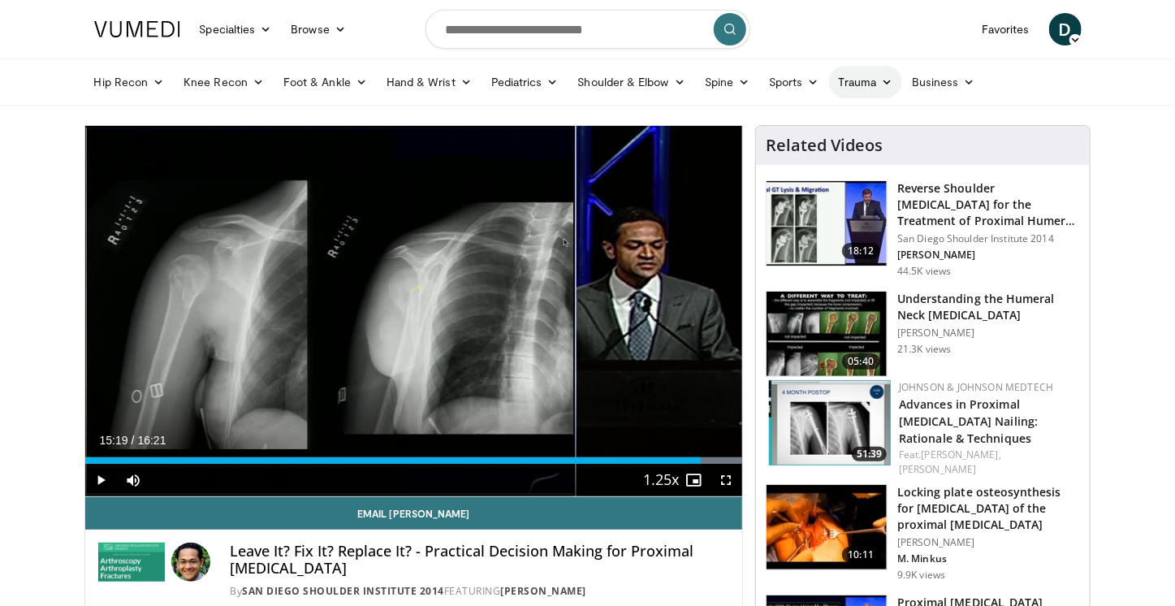
click at [869, 75] on link "Trauma" at bounding box center [866, 82] width 74 height 32
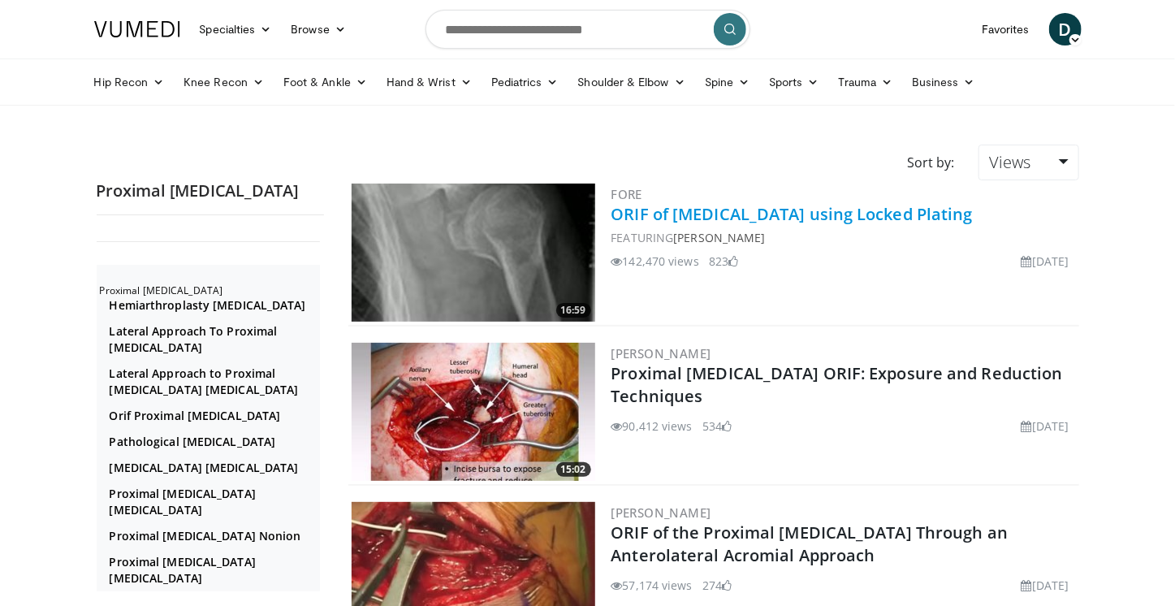
click at [780, 211] on link "ORIF of Proximal Humerus Fracture using Locked Plating" at bounding box center [792, 214] width 361 height 22
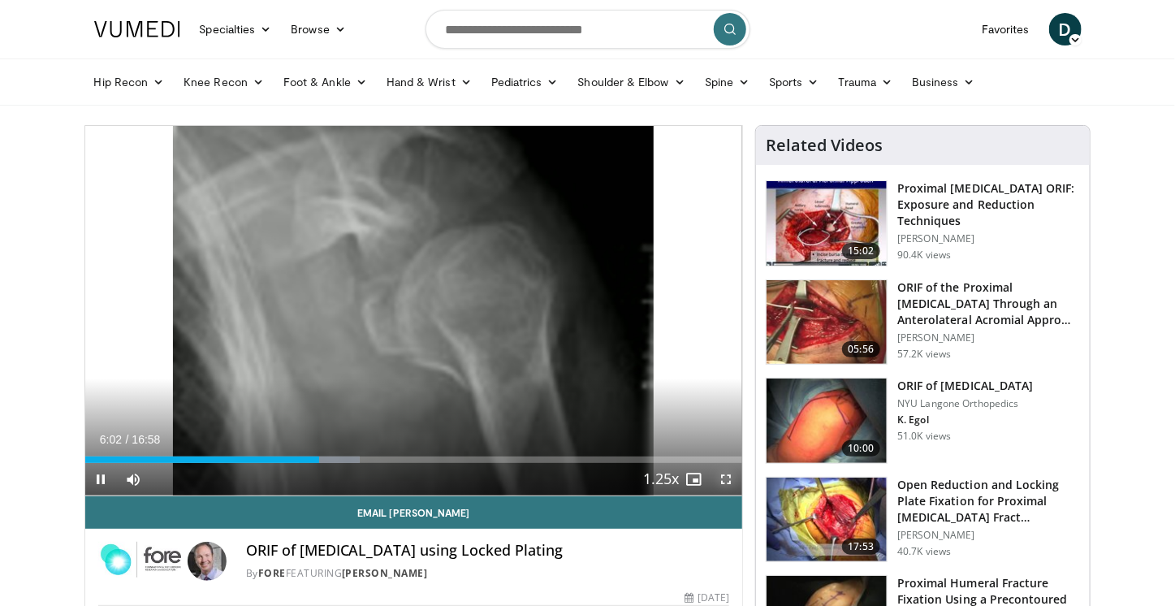
click at [723, 483] on span "Video Player" at bounding box center [726, 479] width 32 height 32
click at [721, 482] on span "Video Player" at bounding box center [726, 479] width 32 height 32
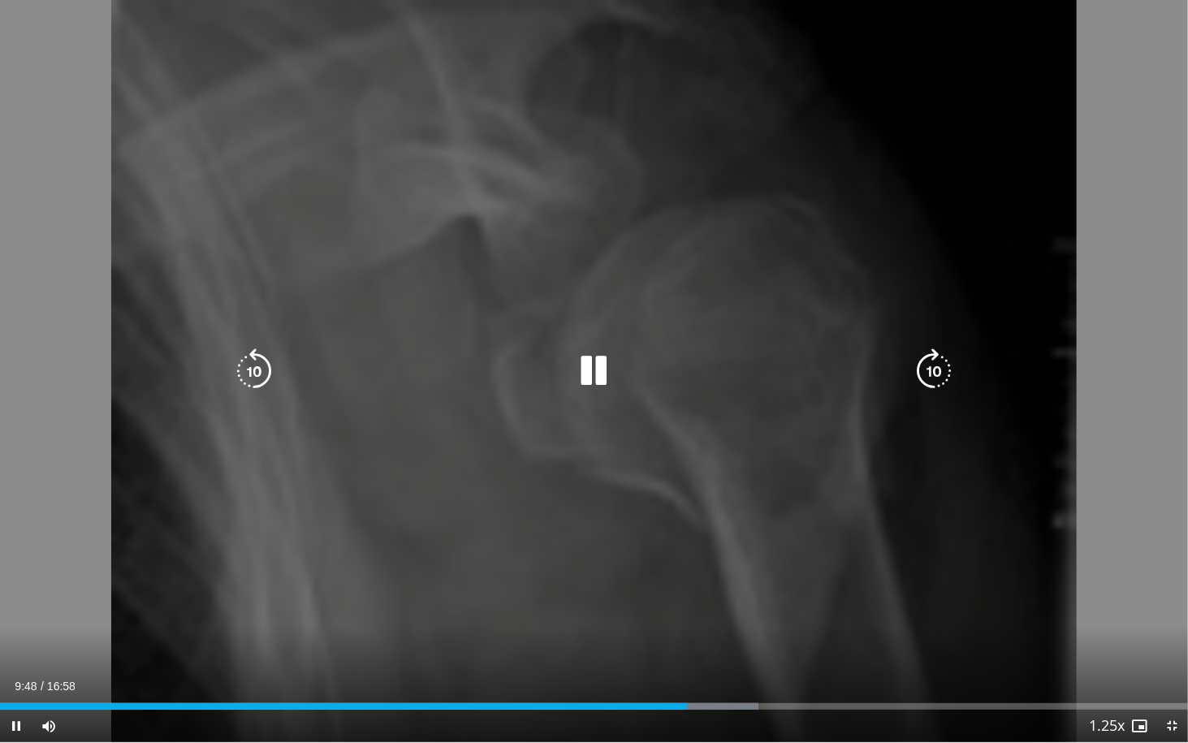
click at [763, 495] on div "10 seconds Tap to unmute" at bounding box center [594, 371] width 1188 height 742
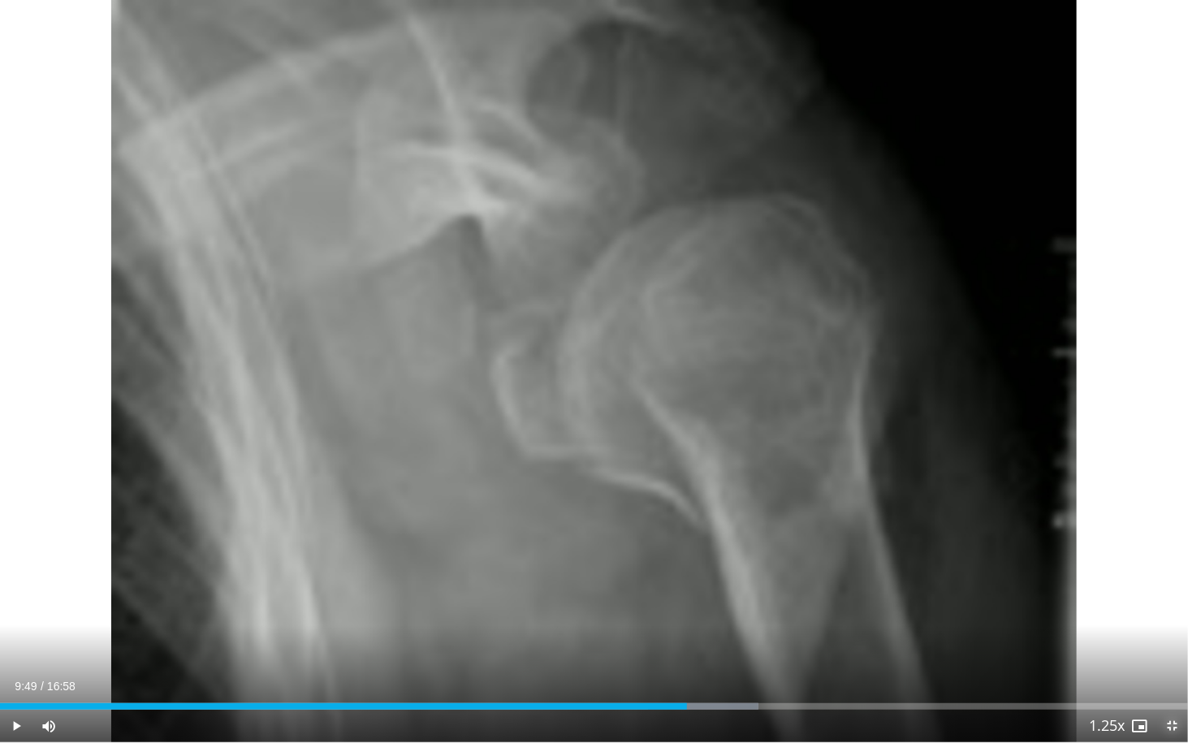
click at [1174, 605] on span "Video Player" at bounding box center [1172, 726] width 32 height 32
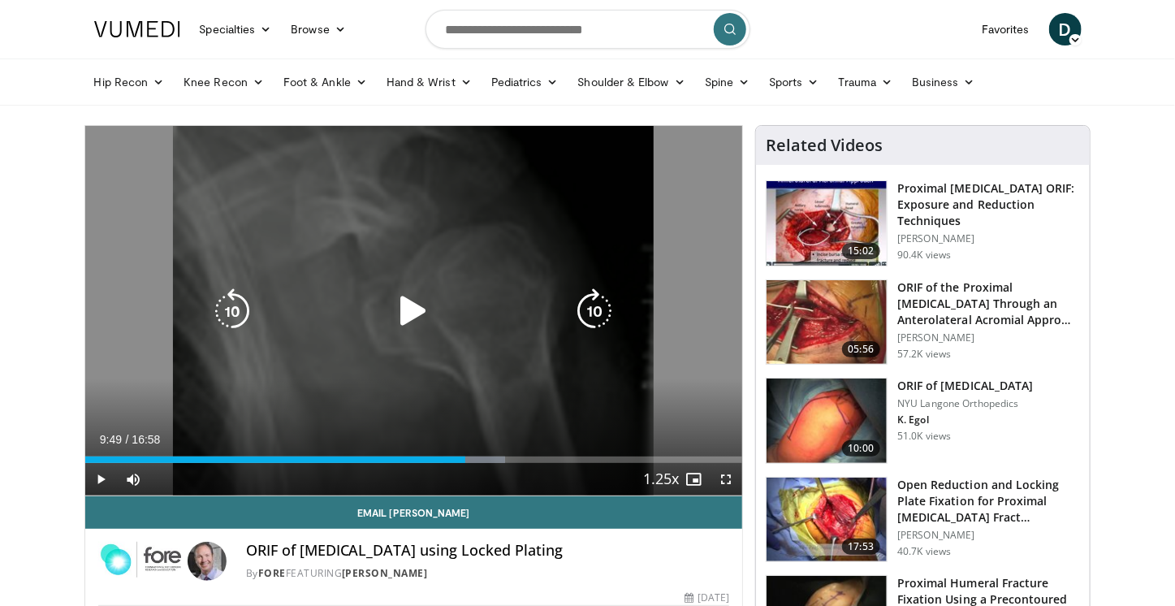
click at [538, 307] on div "Video Player" at bounding box center [413, 311] width 395 height 32
click at [410, 309] on icon "Video Player" at bounding box center [413, 310] width 45 height 45
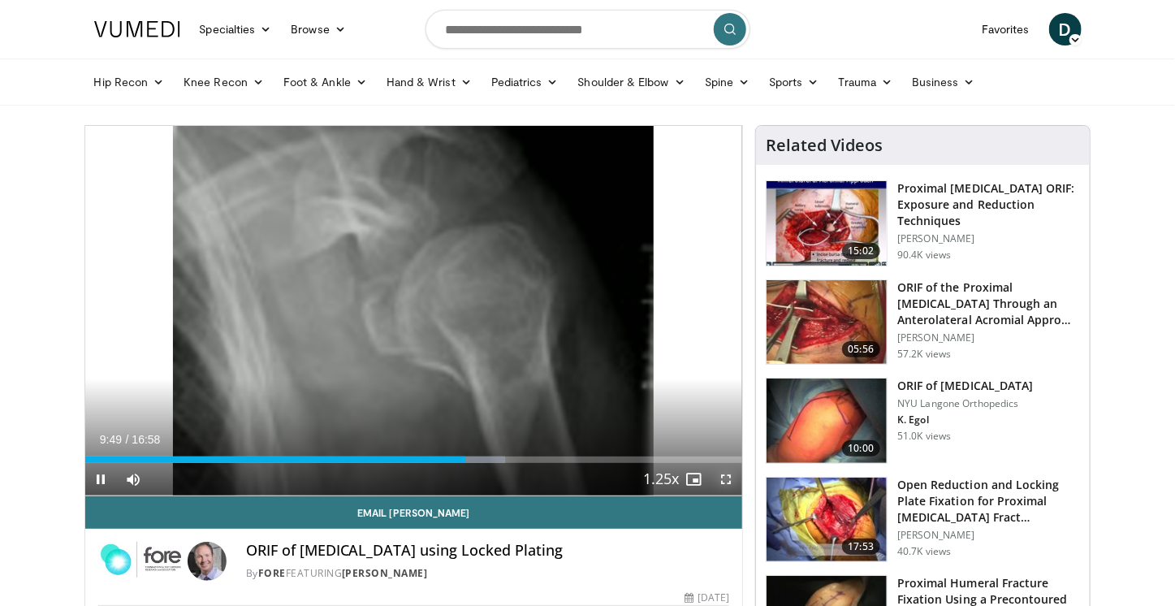
click at [724, 481] on span "Video Player" at bounding box center [726, 479] width 32 height 32
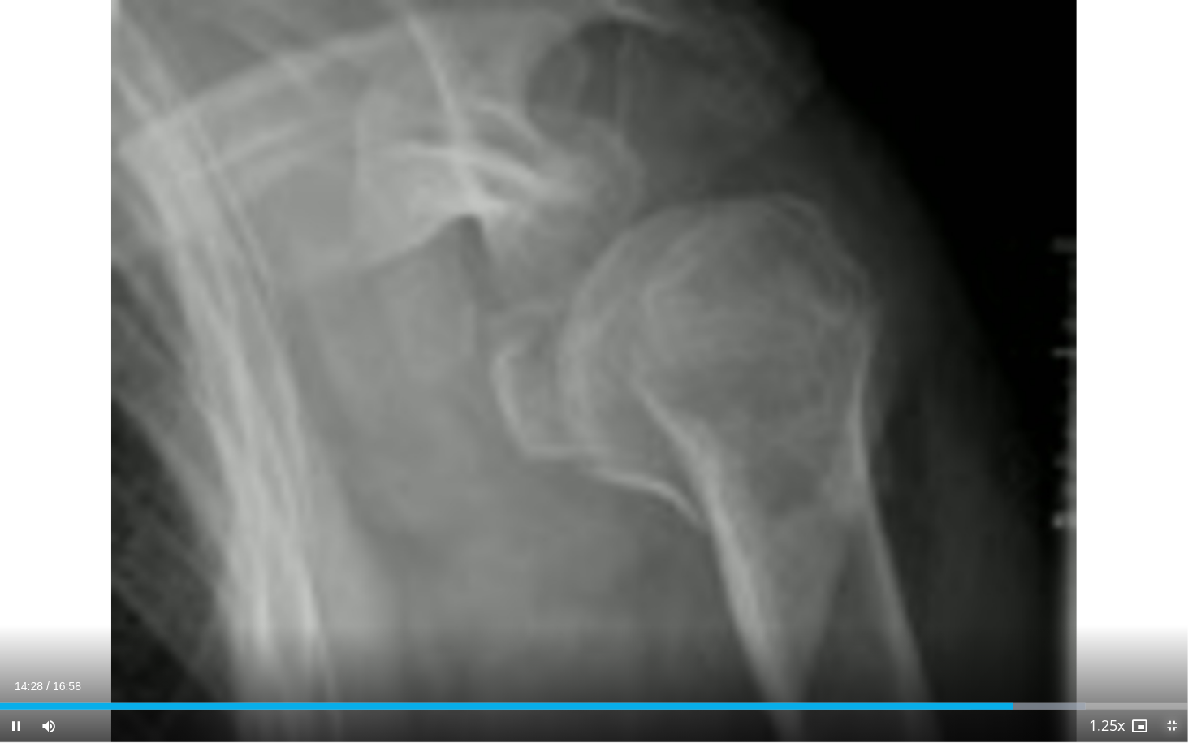
click at [1174, 605] on span "Video Player" at bounding box center [1172, 726] width 32 height 32
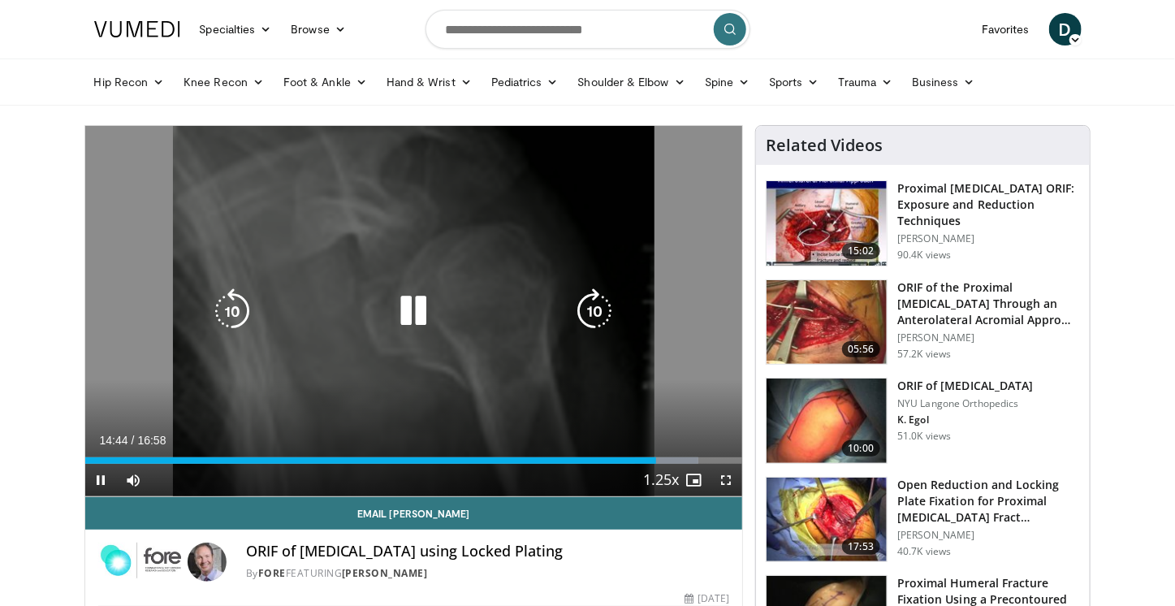
click at [405, 308] on icon "Video Player" at bounding box center [413, 310] width 45 height 45
